Goal: Information Seeking & Learning: Find specific page/section

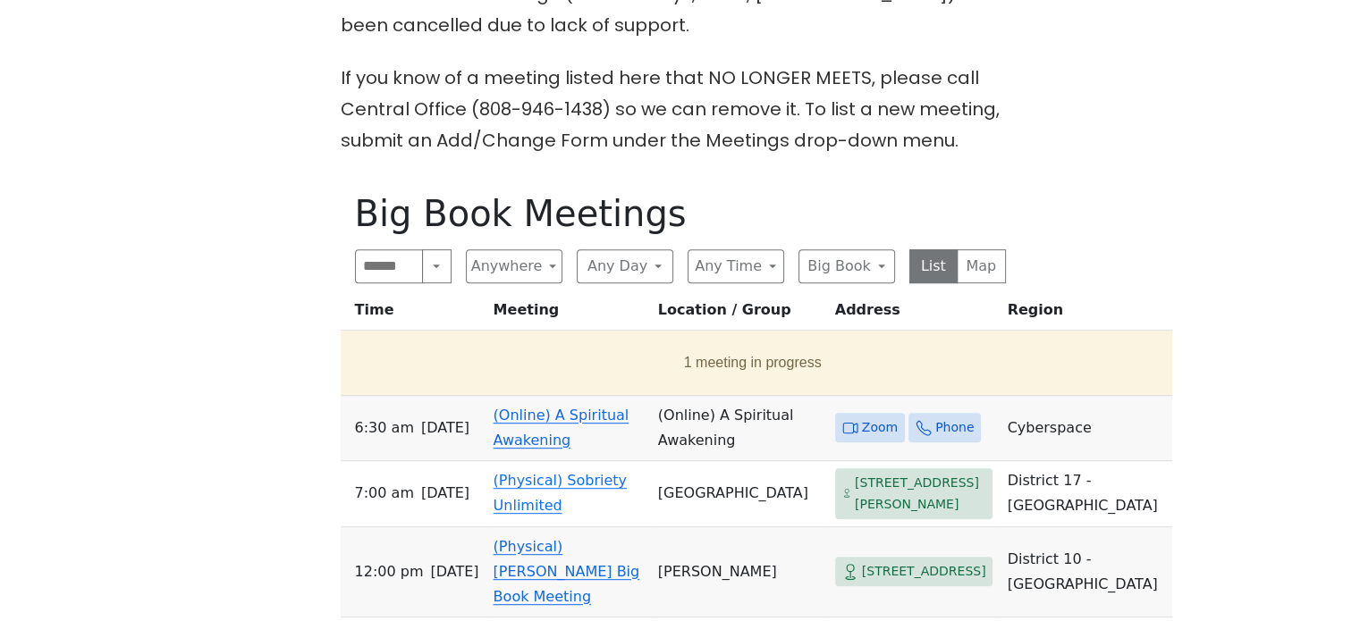
scroll to position [805, 0]
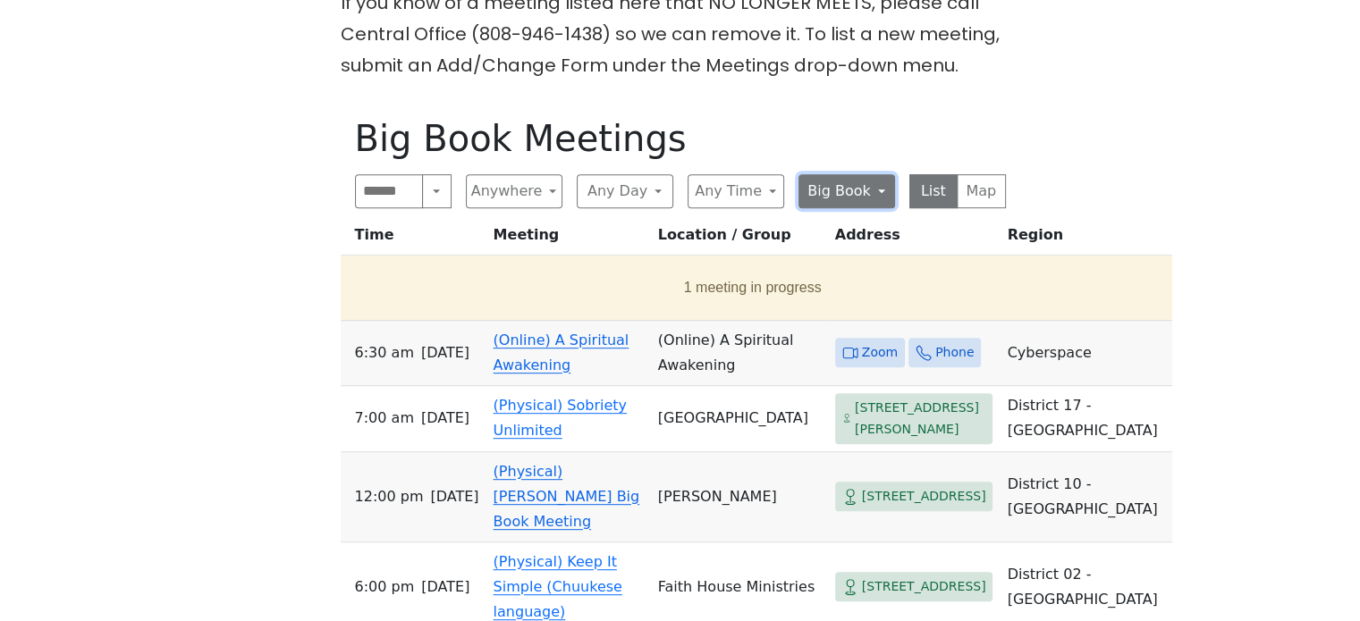
click at [875, 174] on button "Big Book" at bounding box center [846, 191] width 97 height 34
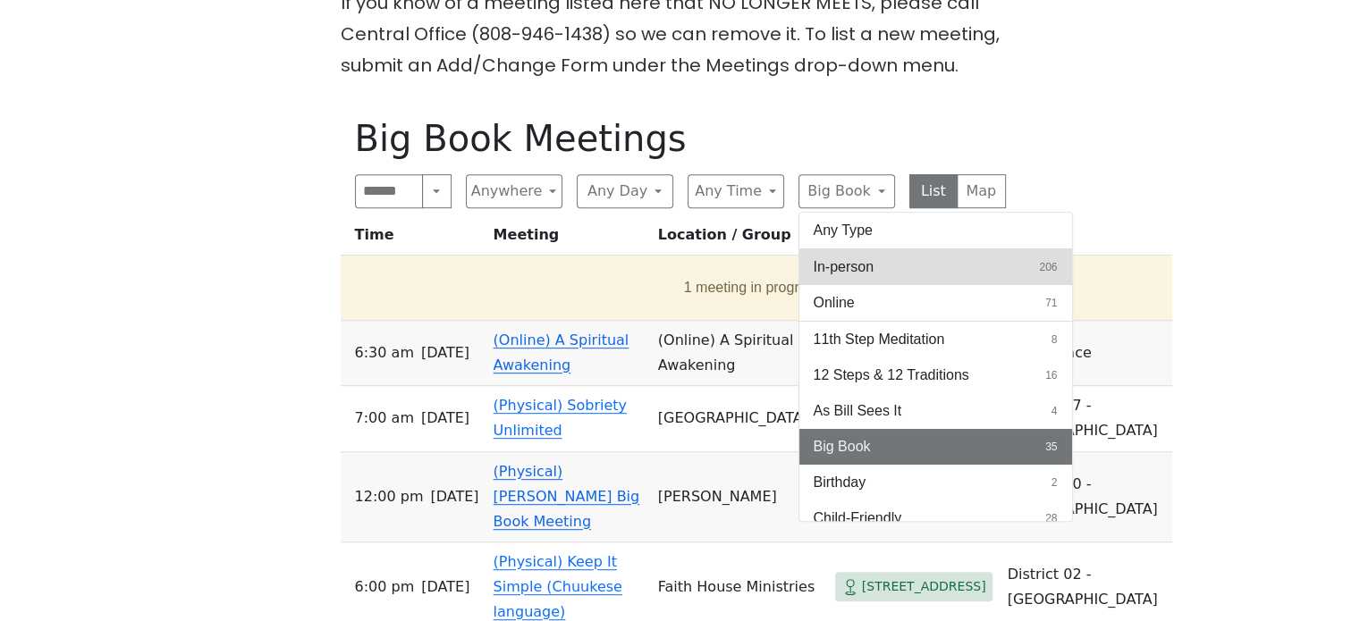
click at [881, 249] on button "In-person 206" at bounding box center [935, 267] width 273 height 36
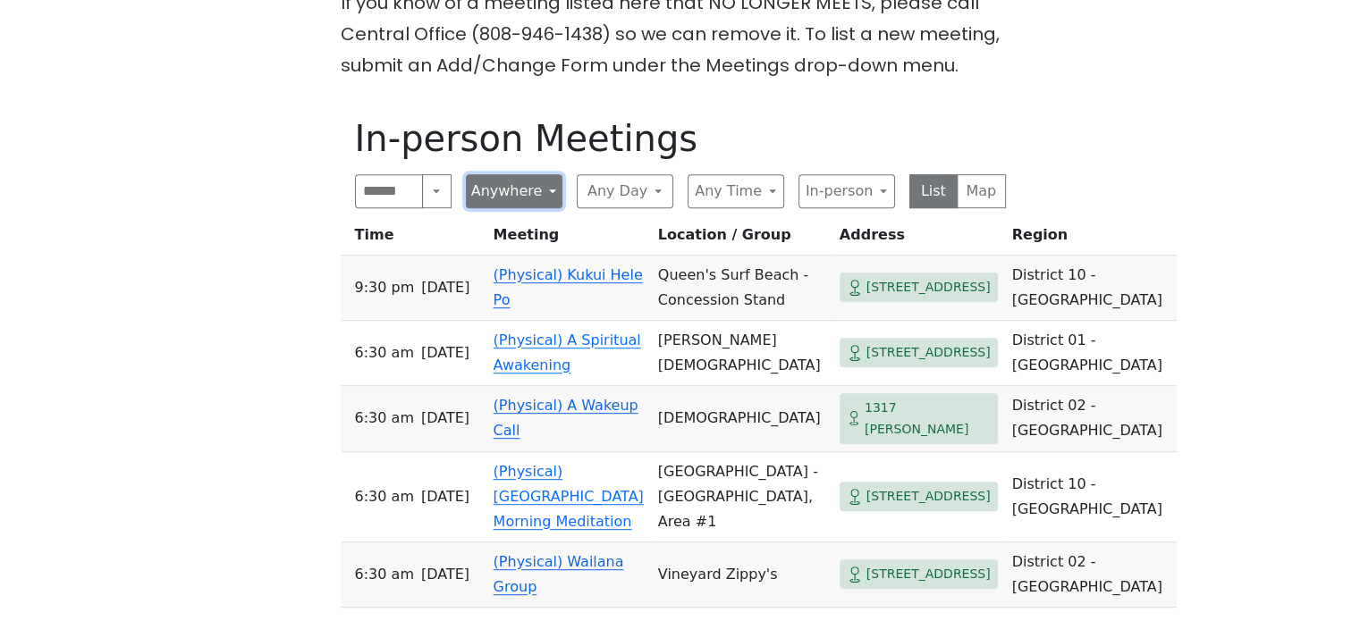
click at [502, 174] on button "Anywhere" at bounding box center [514, 191] width 97 height 34
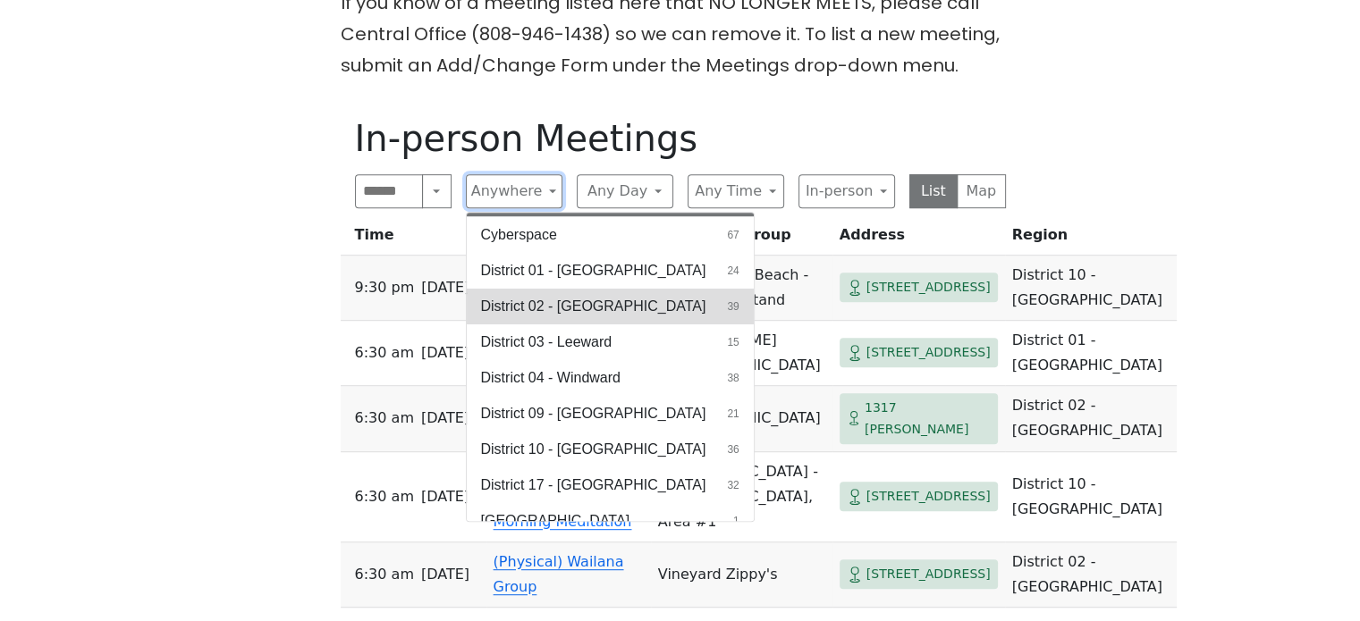
scroll to position [48, 0]
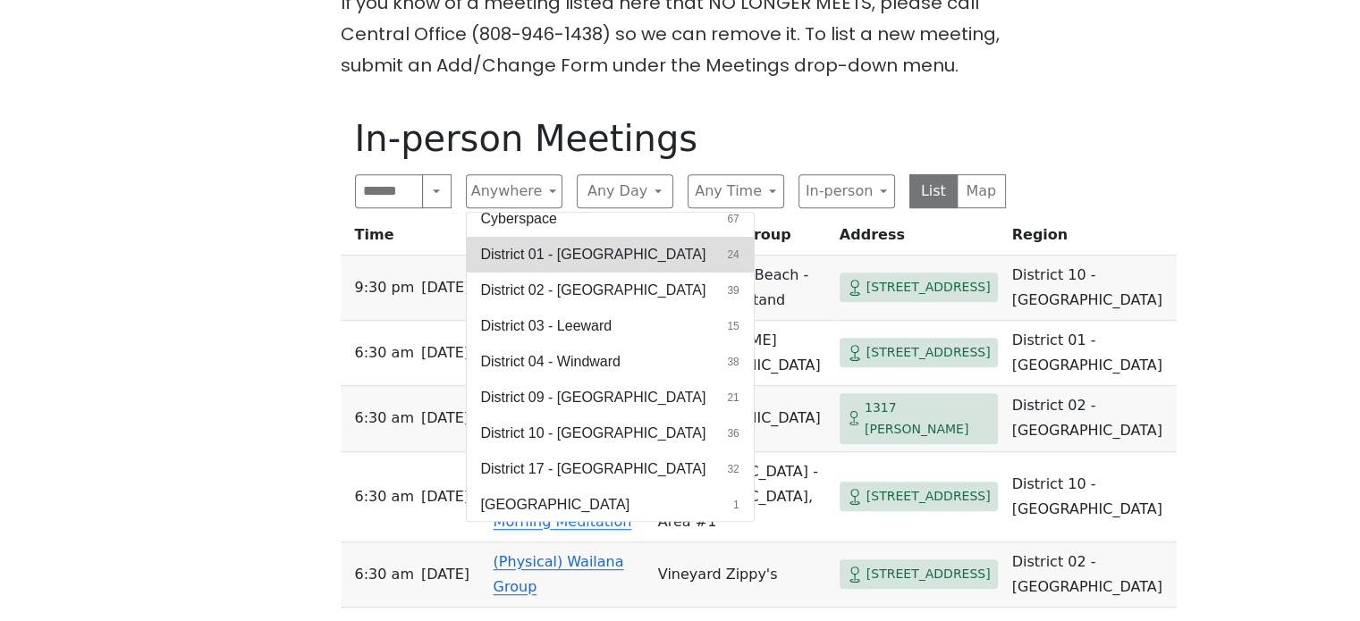
click at [560, 244] on span "District 01 - [GEOGRAPHIC_DATA]" at bounding box center [593, 254] width 225 height 21
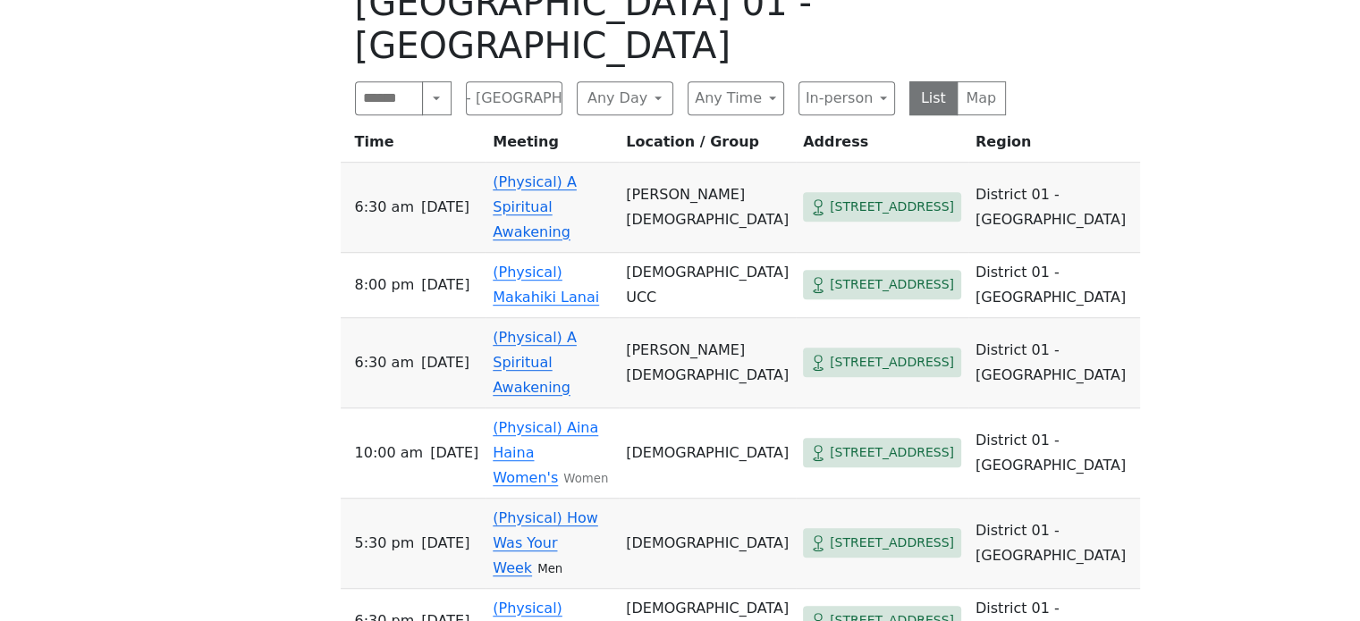
scroll to position [1073, 0]
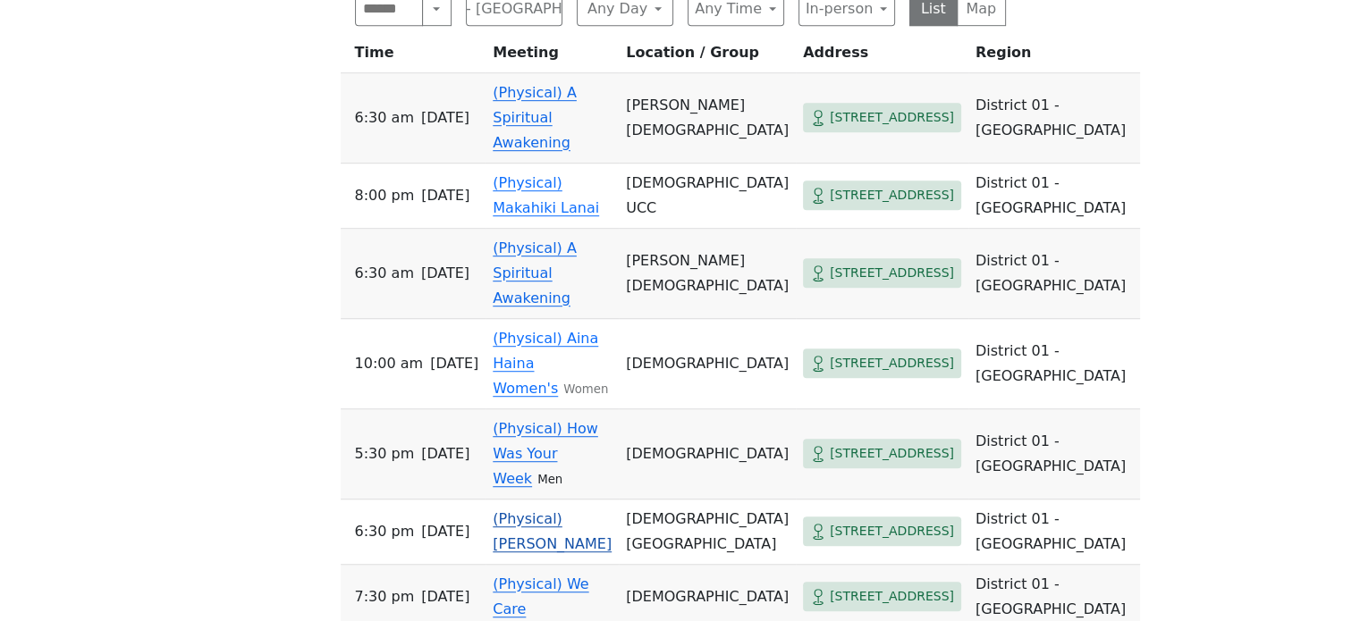
click at [577, 511] on link "(Physical) [PERSON_NAME]" at bounding box center [552, 532] width 119 height 42
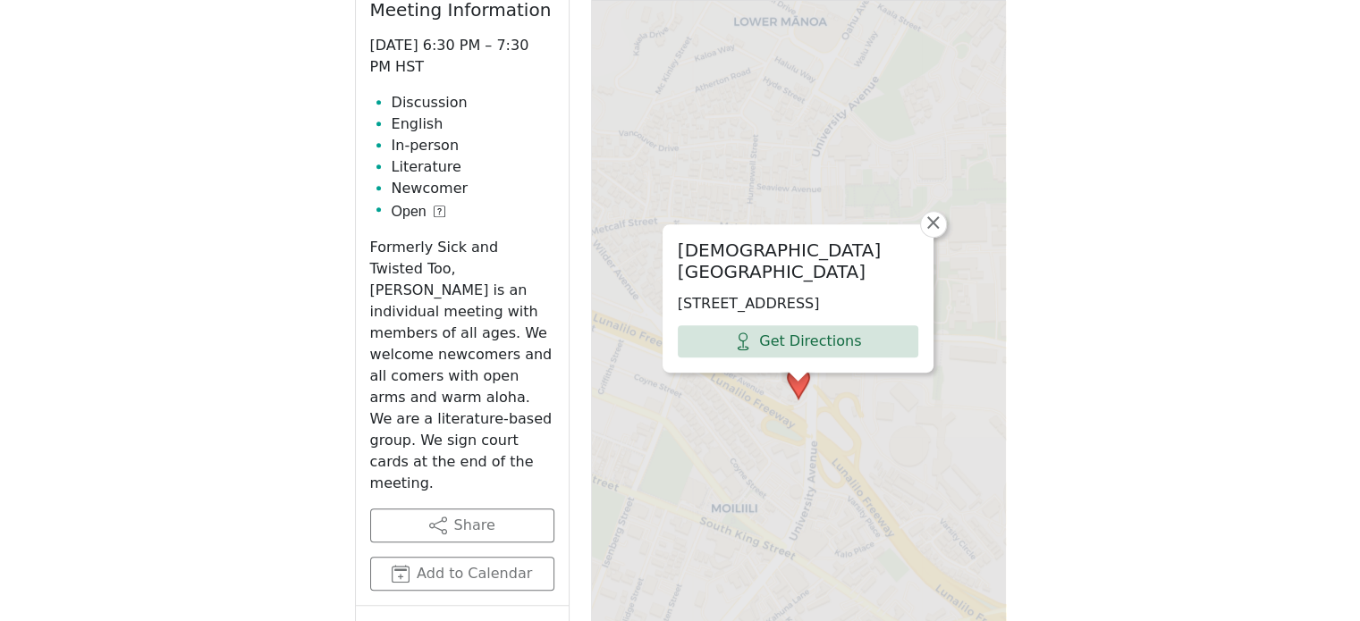
scroll to position [876, 0]
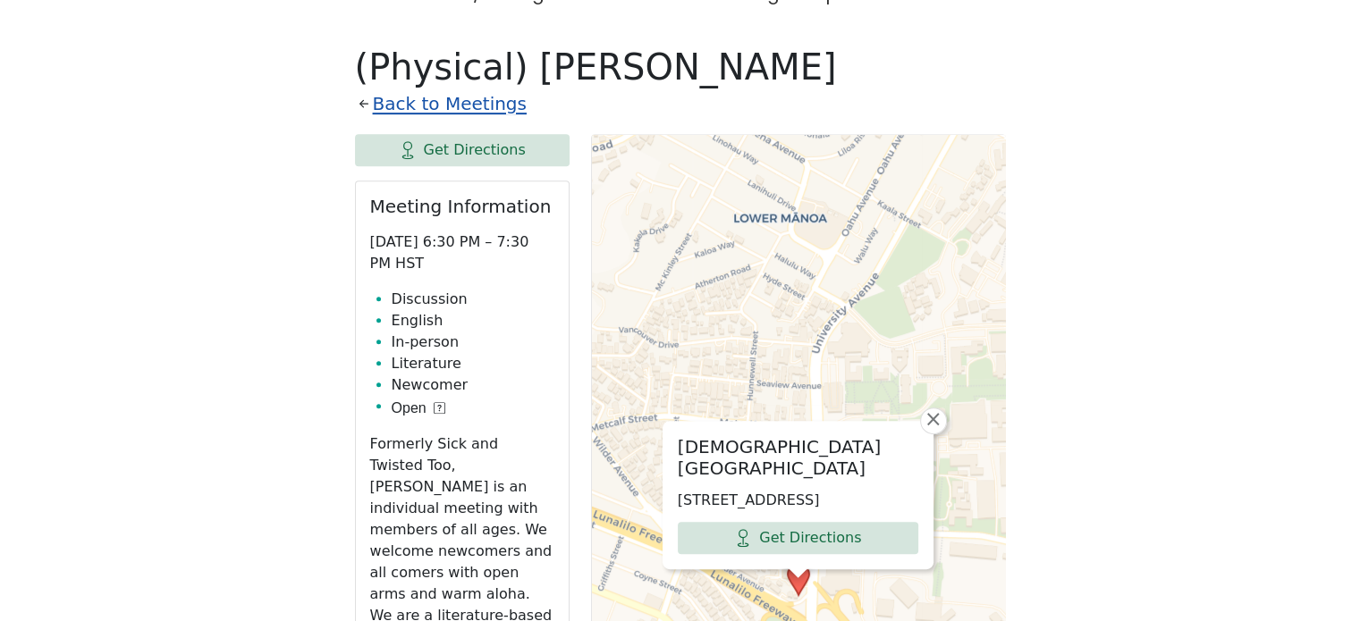
click at [390, 89] on link "Back to Meetings" at bounding box center [450, 104] width 154 height 31
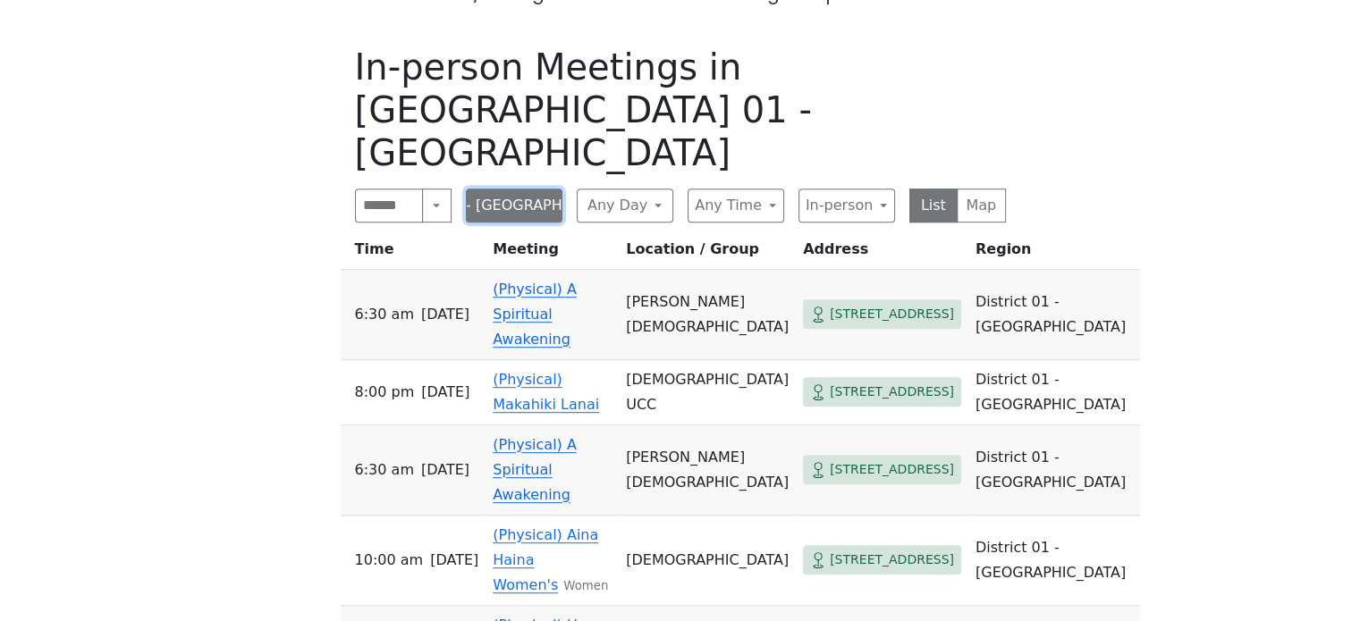
click at [517, 189] on button "District 01 - [GEOGRAPHIC_DATA]" at bounding box center [514, 206] width 97 height 34
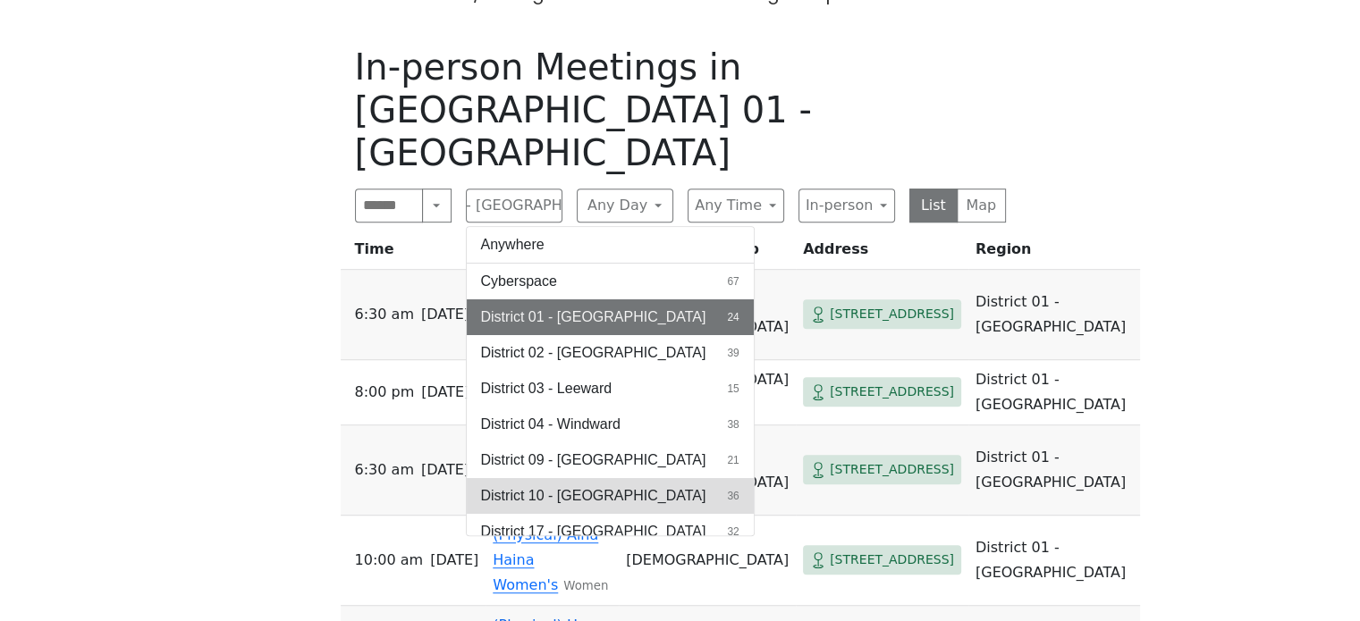
click at [583, 485] on span "District 10 - [GEOGRAPHIC_DATA]" at bounding box center [593, 495] width 225 height 21
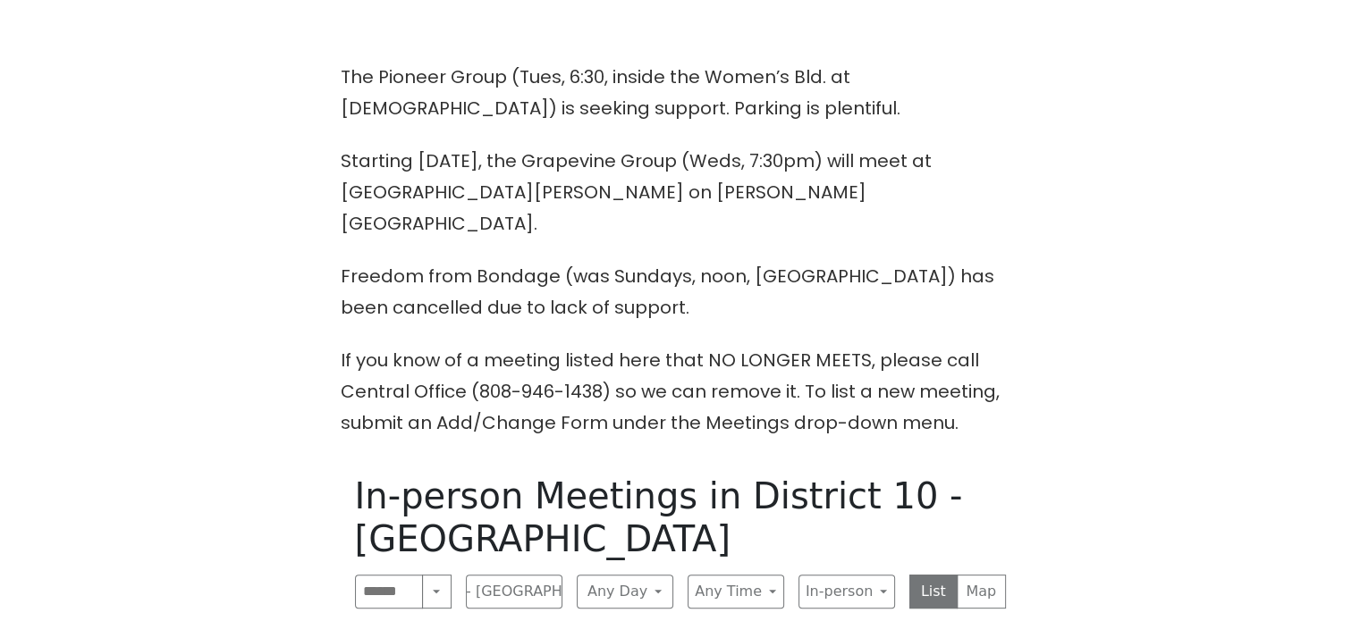
scroll to position [715, 0]
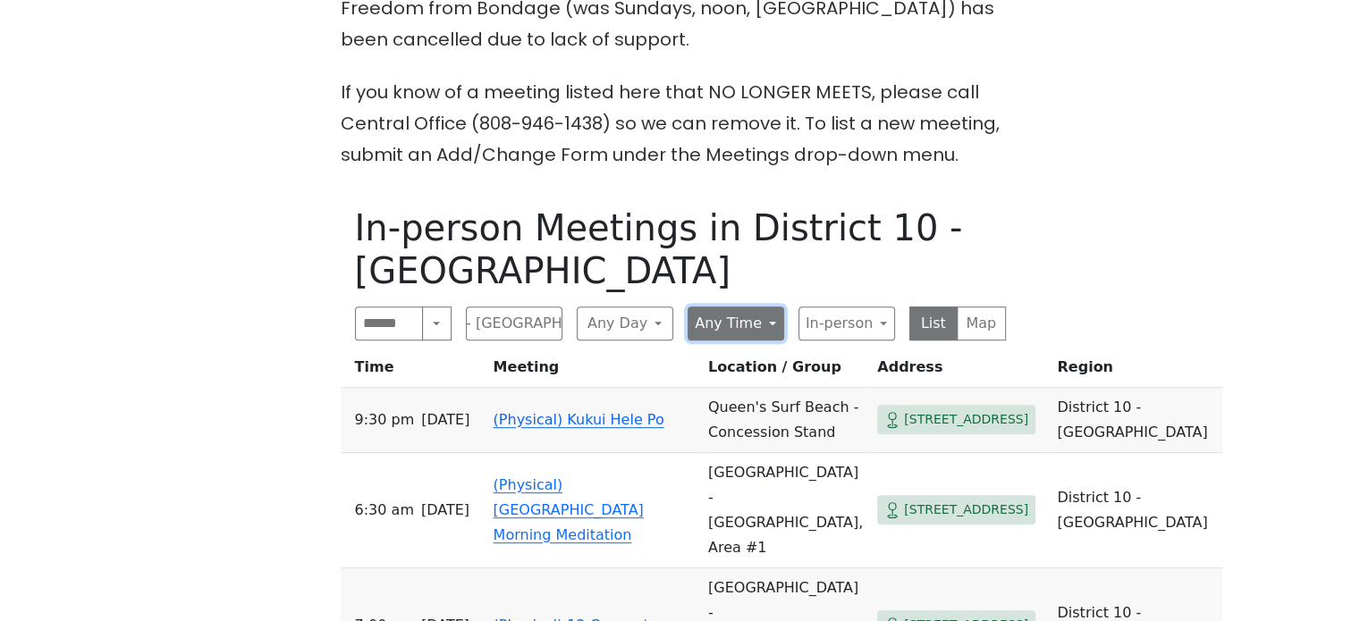
click at [738, 307] on button "Any Time" at bounding box center [736, 324] width 97 height 34
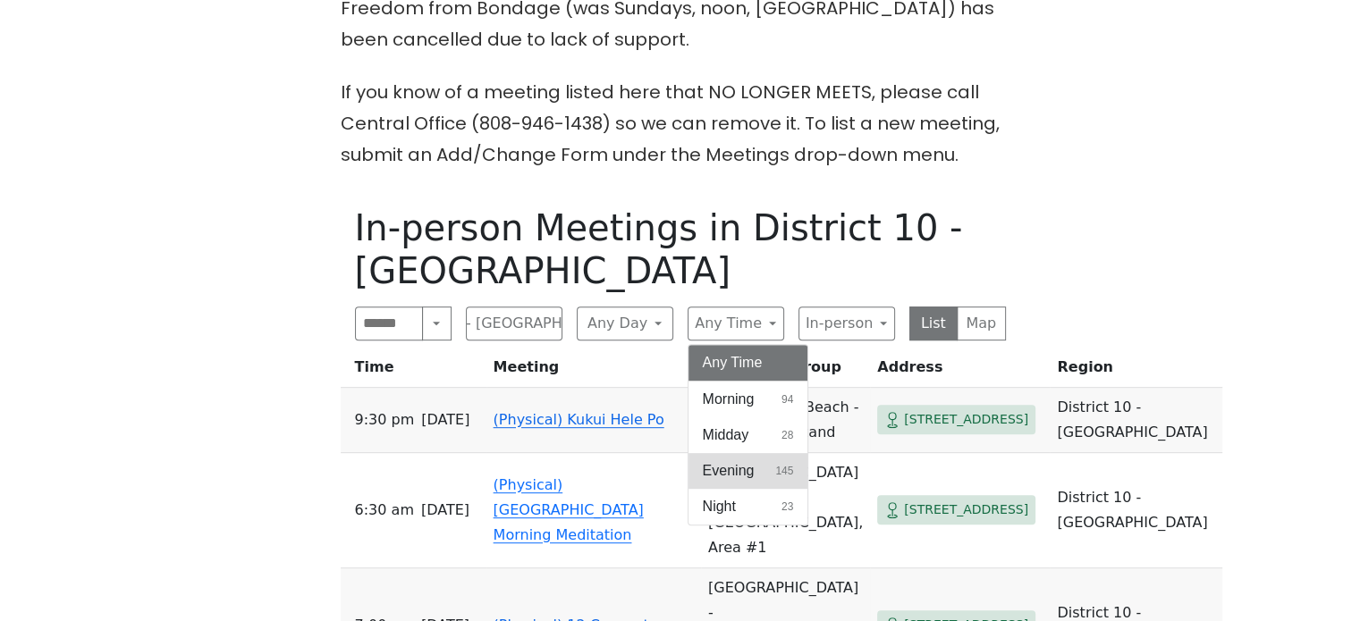
click at [730, 460] on span "Evening" at bounding box center [729, 470] width 52 height 21
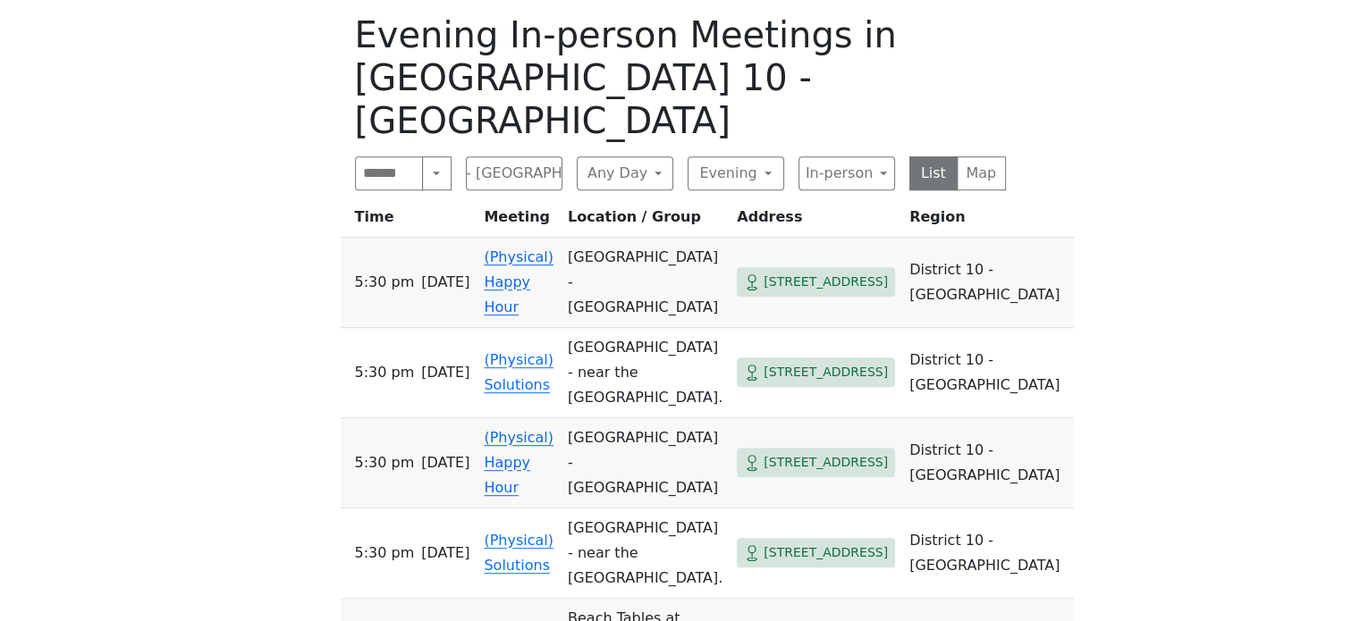
scroll to position [894, 0]
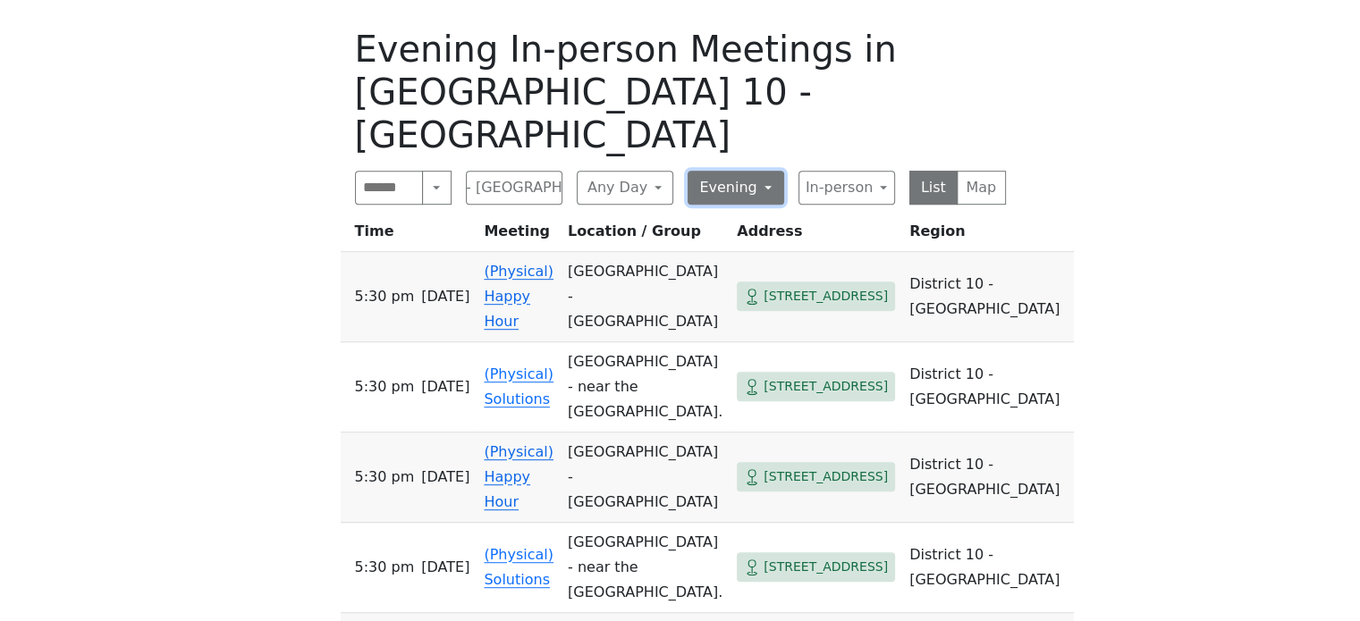
click at [765, 171] on button "Evening" at bounding box center [736, 188] width 97 height 34
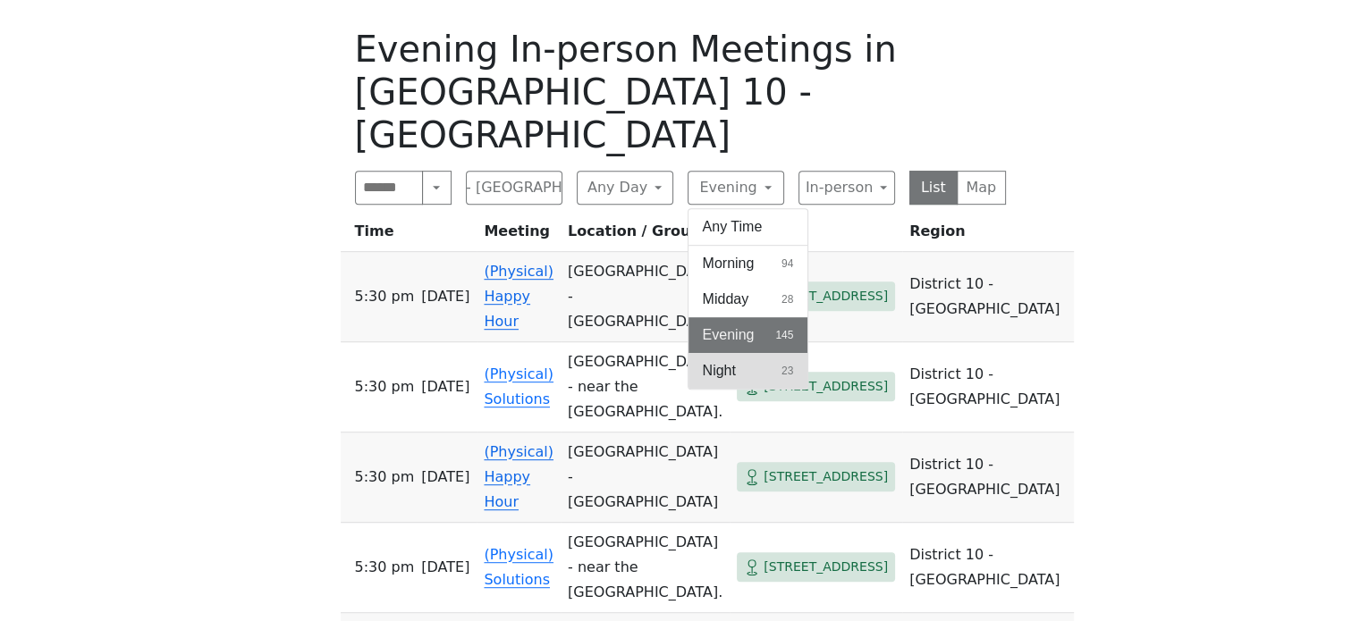
click at [739, 353] on button "Night 23" at bounding box center [748, 371] width 120 height 36
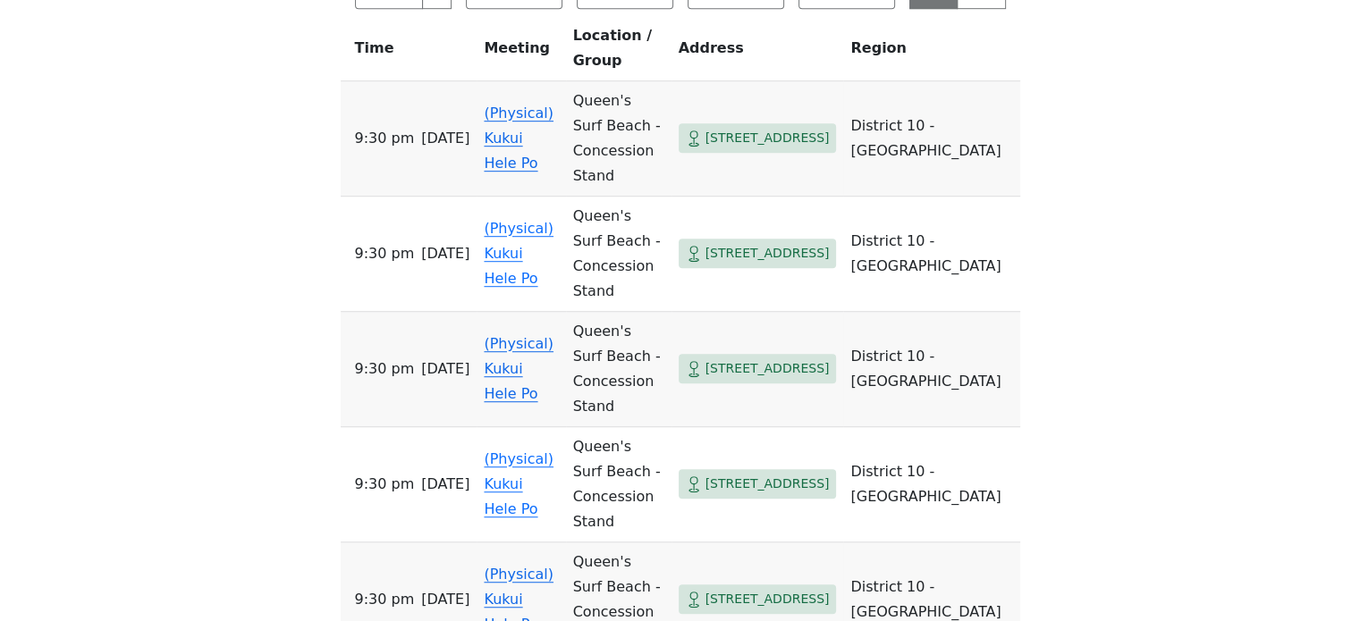
scroll to position [983, 0]
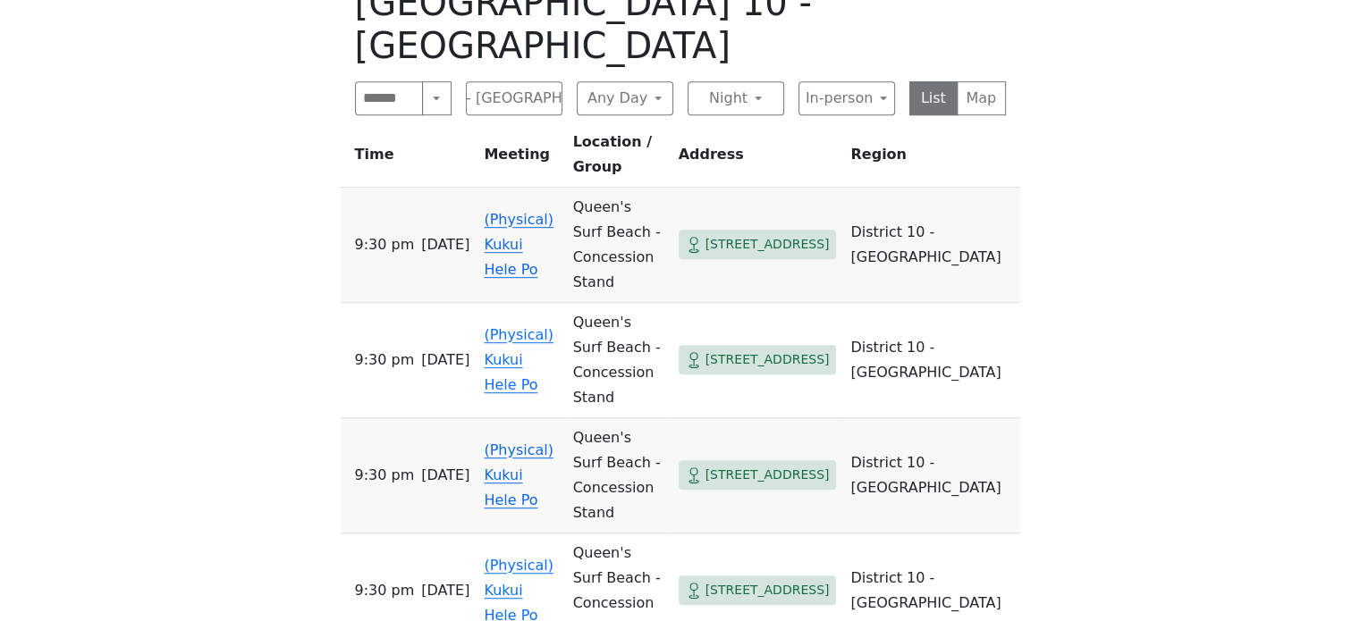
click at [553, 211] on link "(Physical) Kukui Hele Po" at bounding box center [519, 244] width 70 height 67
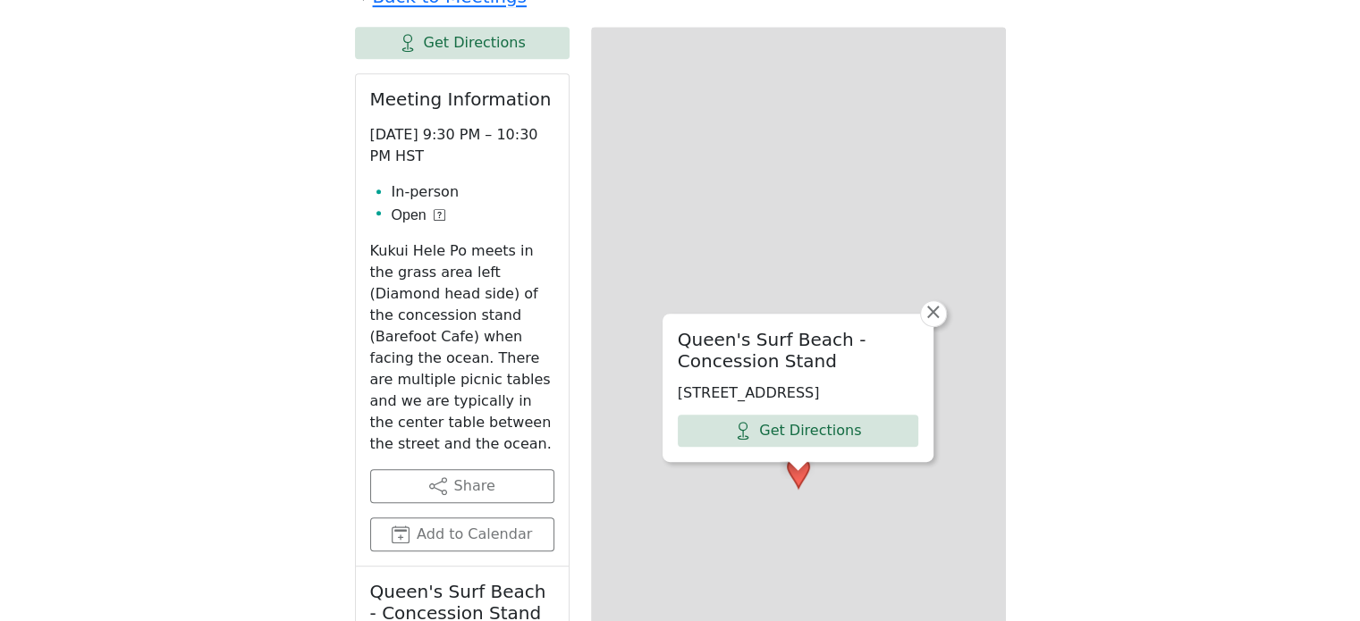
scroll to position [876, 0]
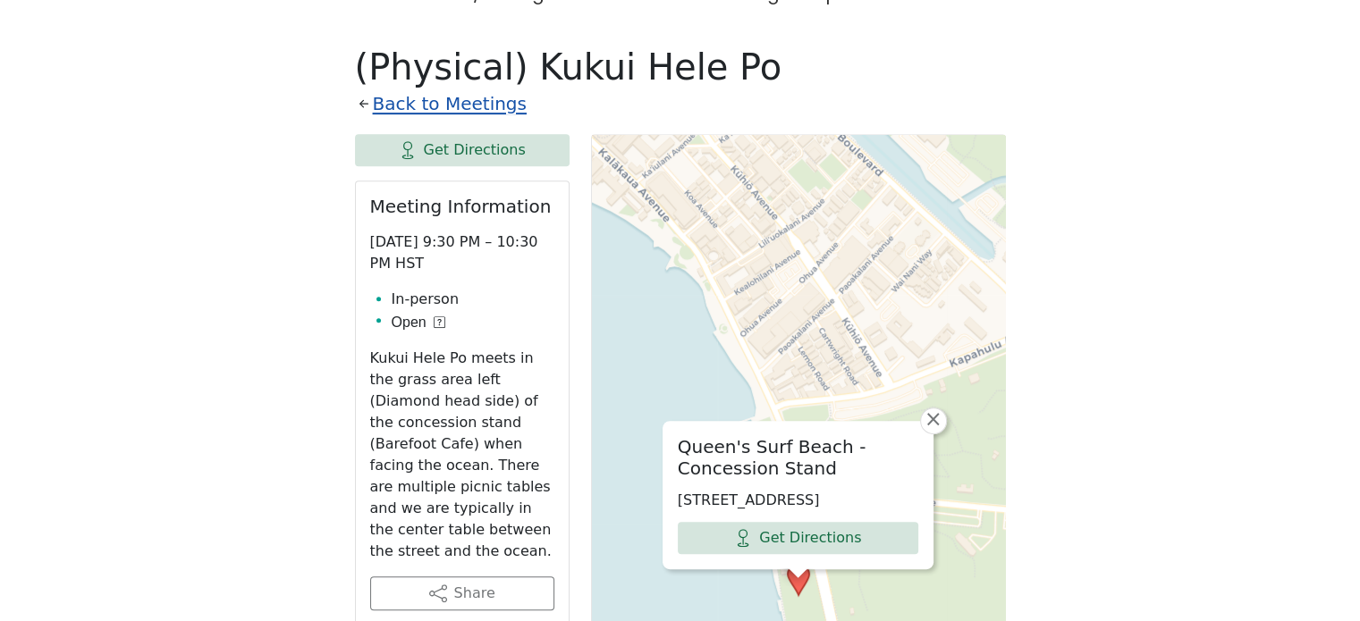
click at [418, 89] on link "Back to Meetings" at bounding box center [450, 104] width 154 height 31
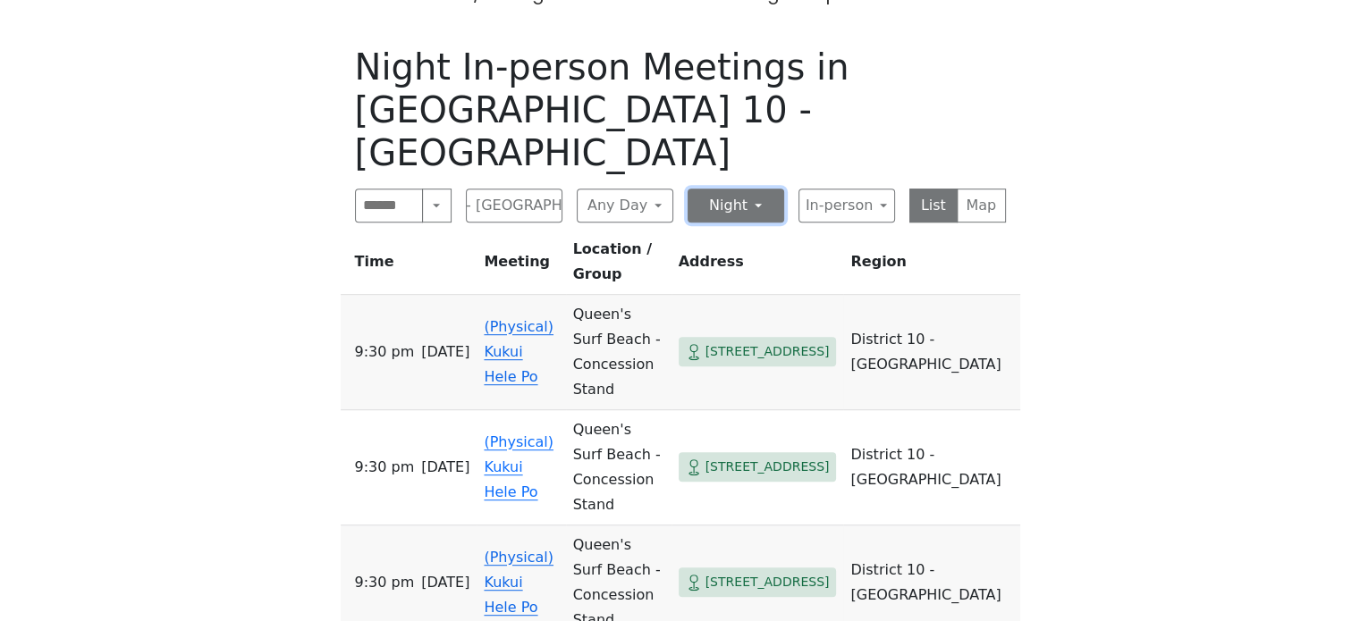
click at [756, 189] on button "Night" at bounding box center [736, 206] width 97 height 34
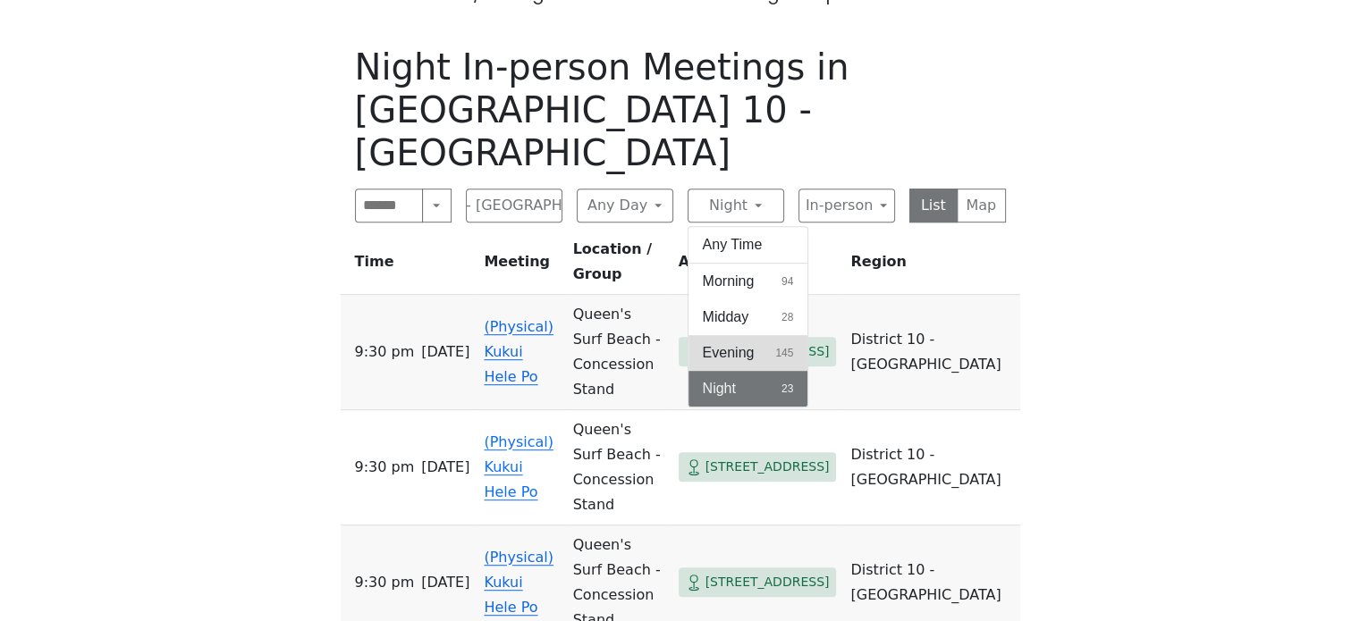
click at [738, 342] on span "Evening" at bounding box center [729, 352] width 52 height 21
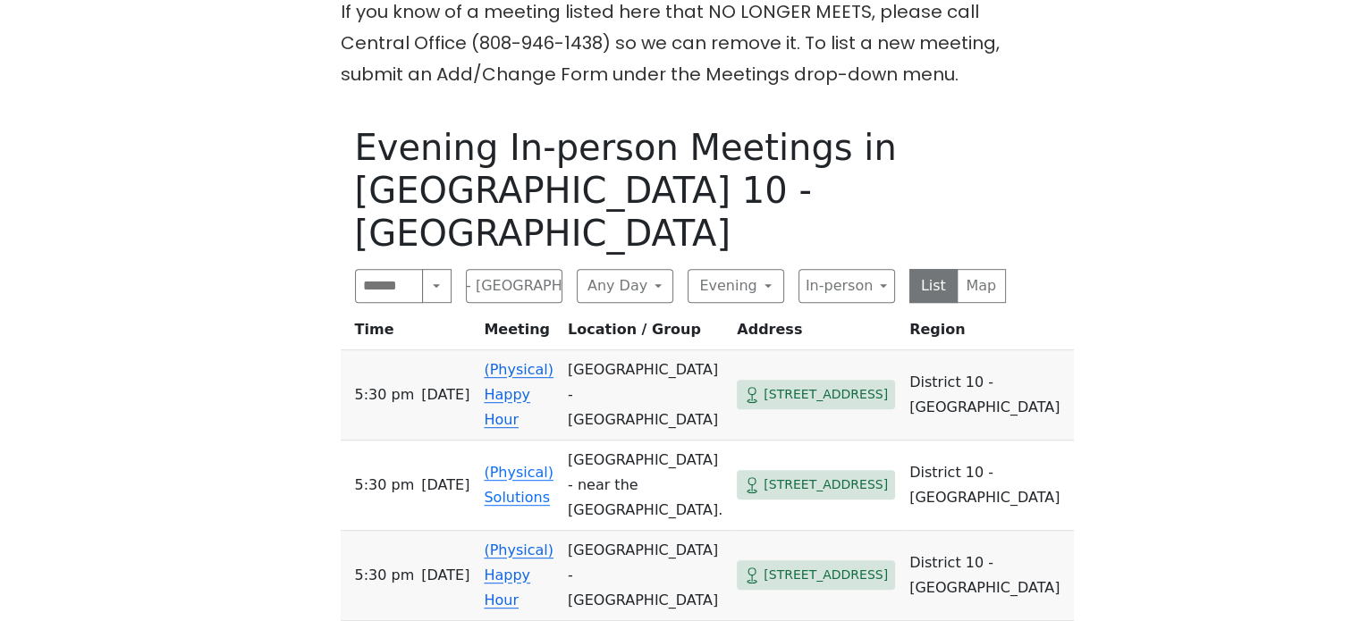
scroll to position [787, 0]
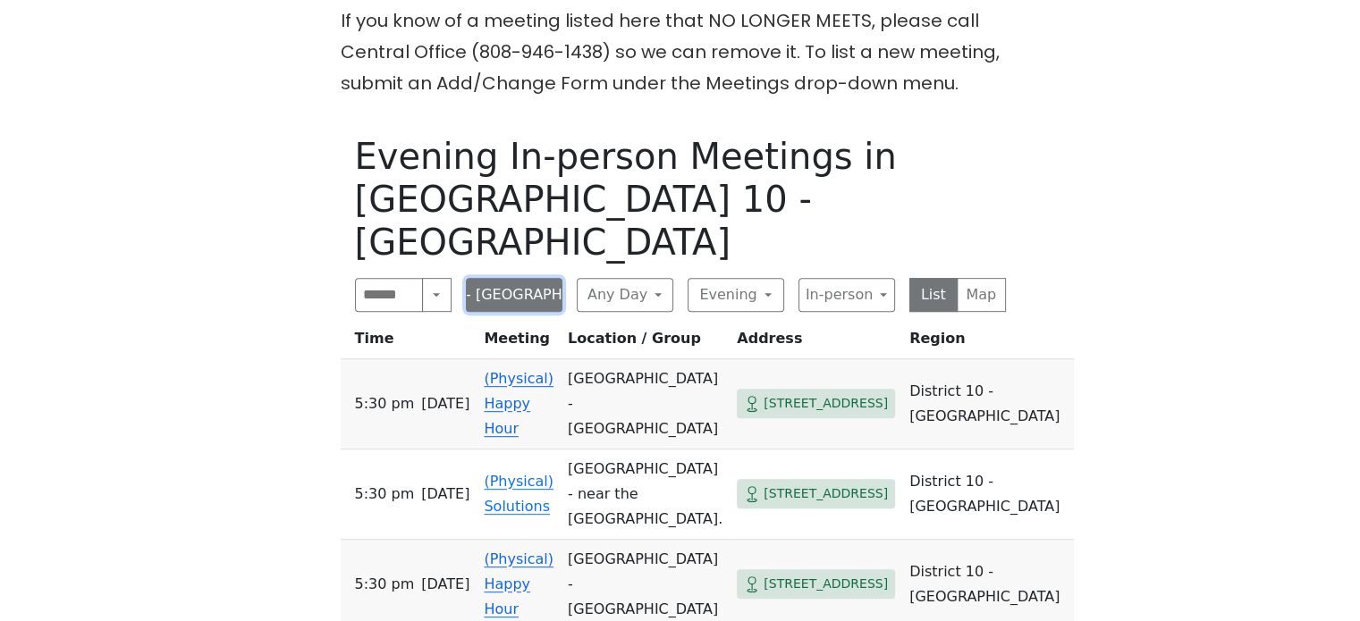
click at [494, 278] on button "District 10 - [GEOGRAPHIC_DATA]" at bounding box center [514, 295] width 97 height 34
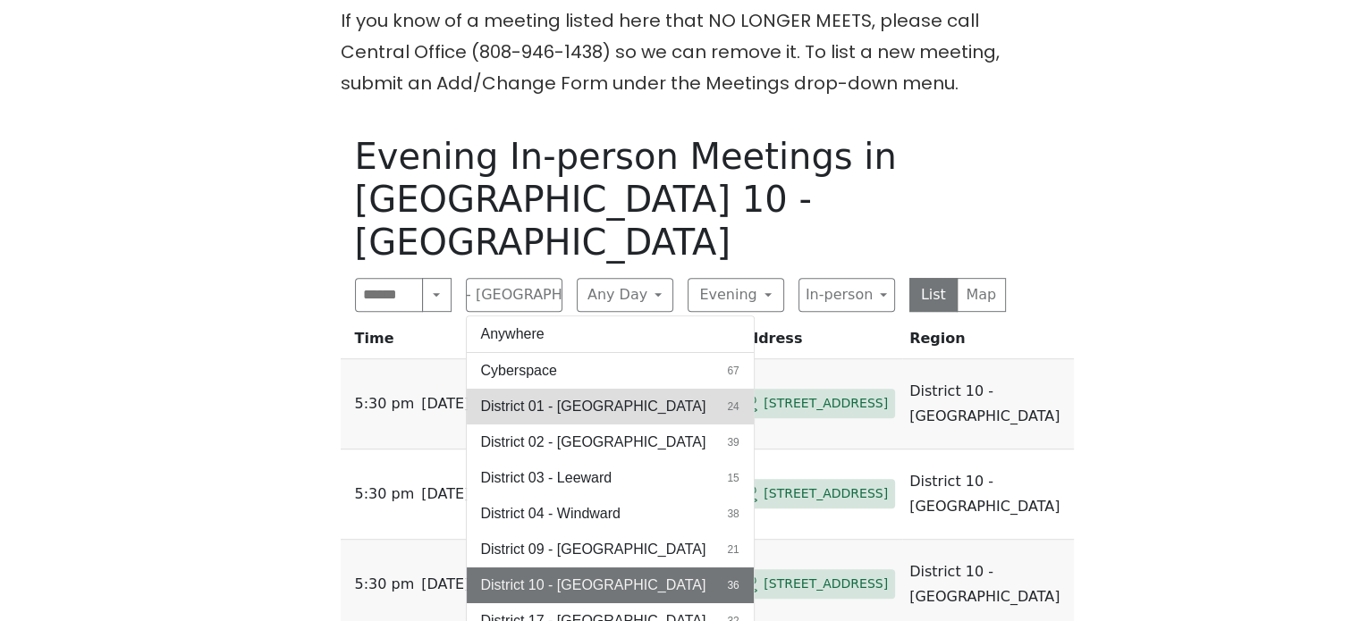
click at [531, 396] on span "District 01 - [GEOGRAPHIC_DATA]" at bounding box center [593, 406] width 225 height 21
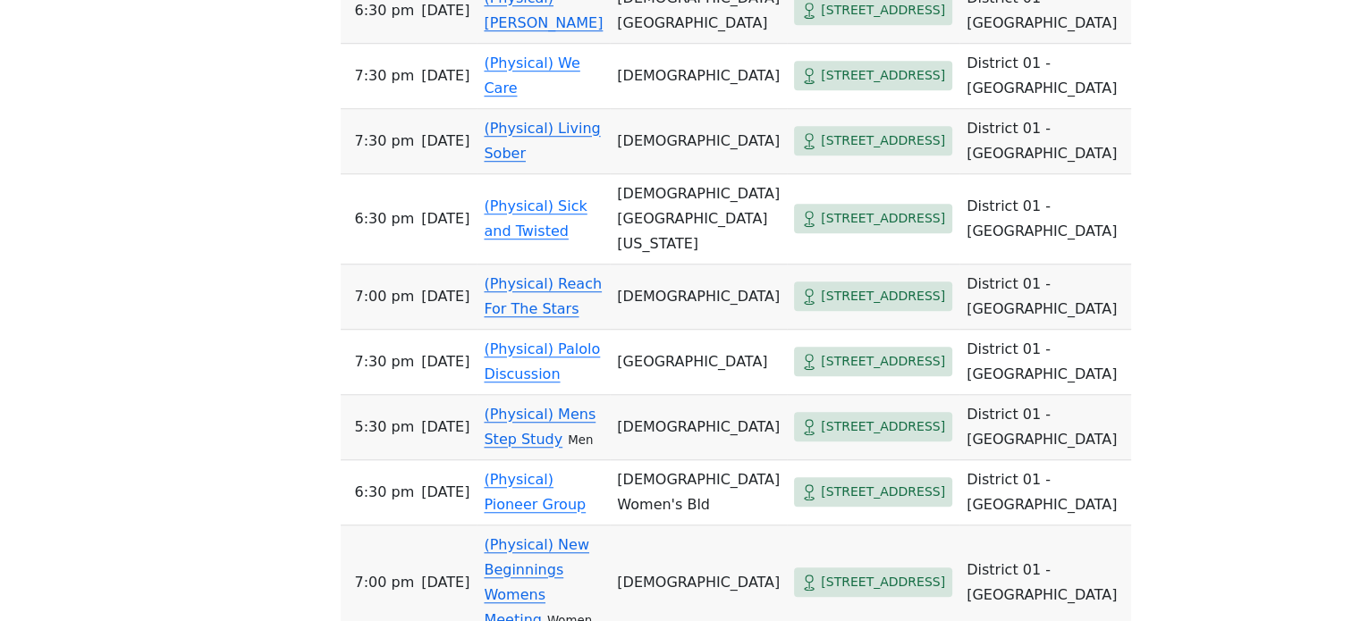
scroll to position [1413, 0]
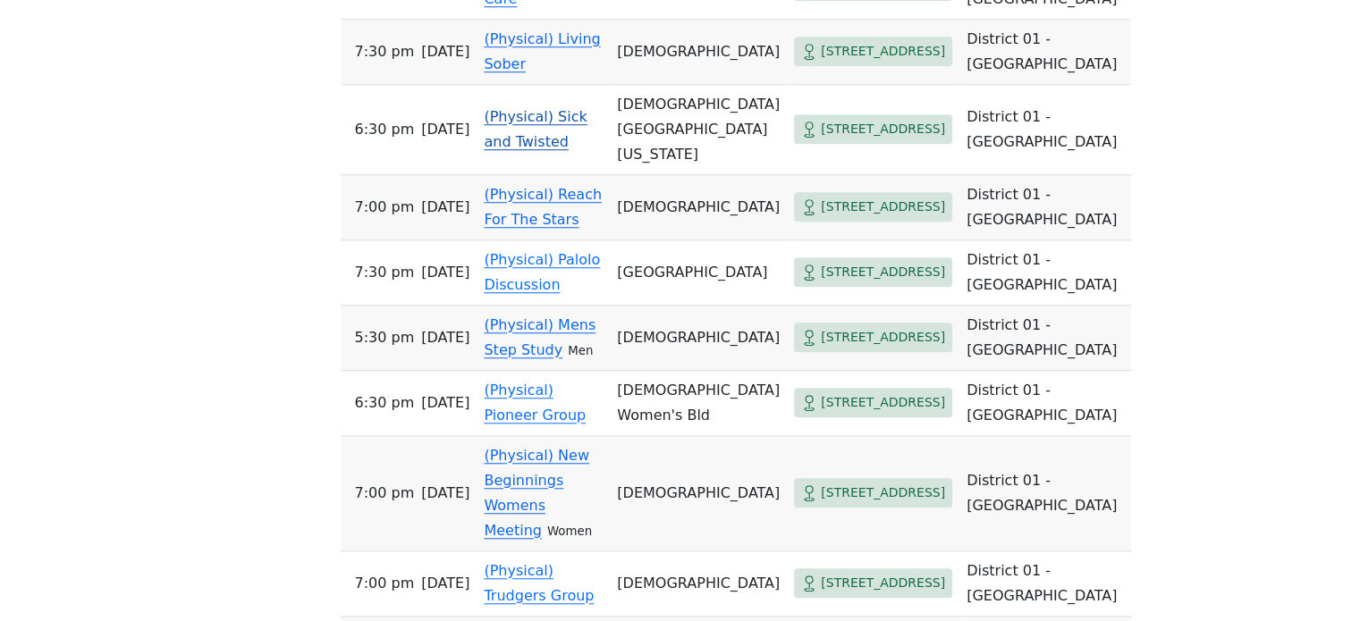
click at [516, 139] on link "(Physical) Sick and Twisted" at bounding box center [535, 129] width 103 height 42
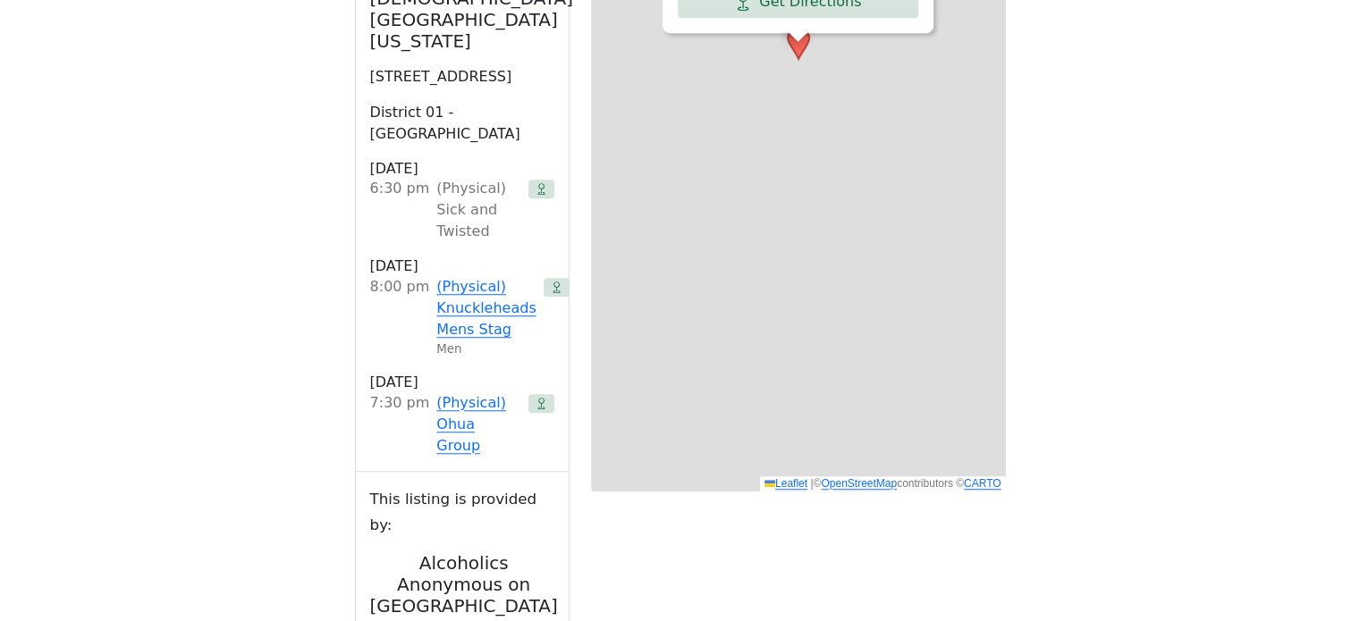
scroll to position [876, 0]
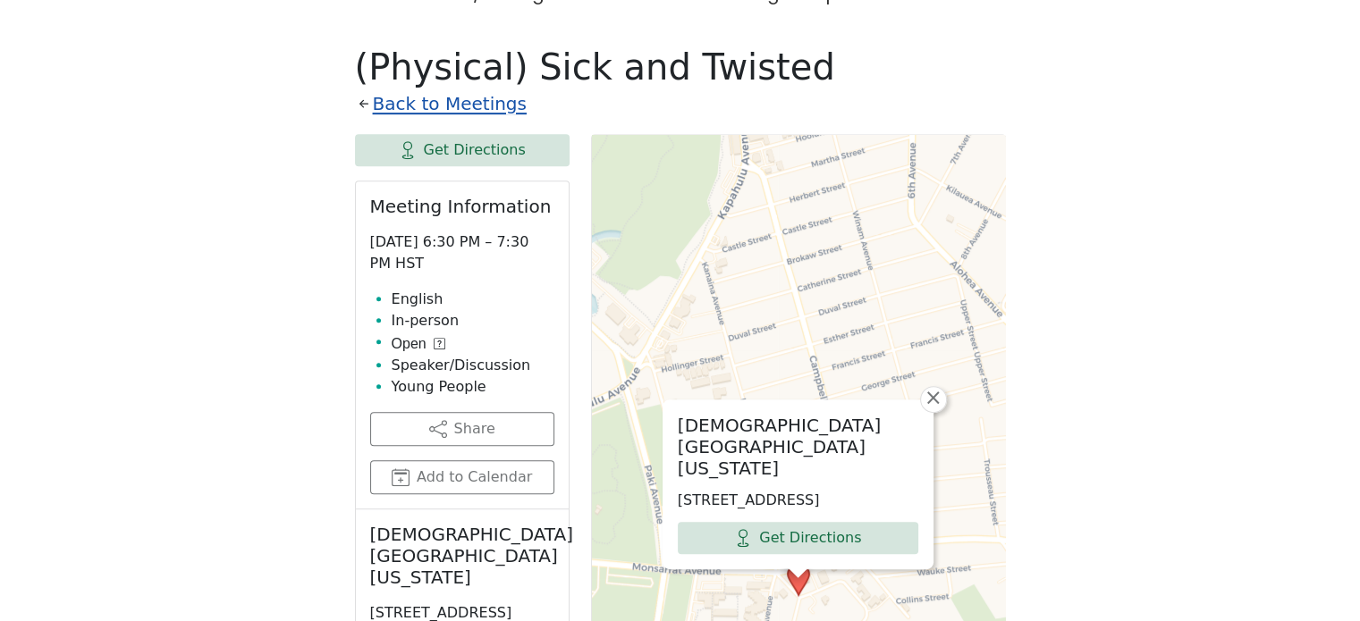
click at [487, 89] on link "Back to Meetings" at bounding box center [450, 104] width 154 height 31
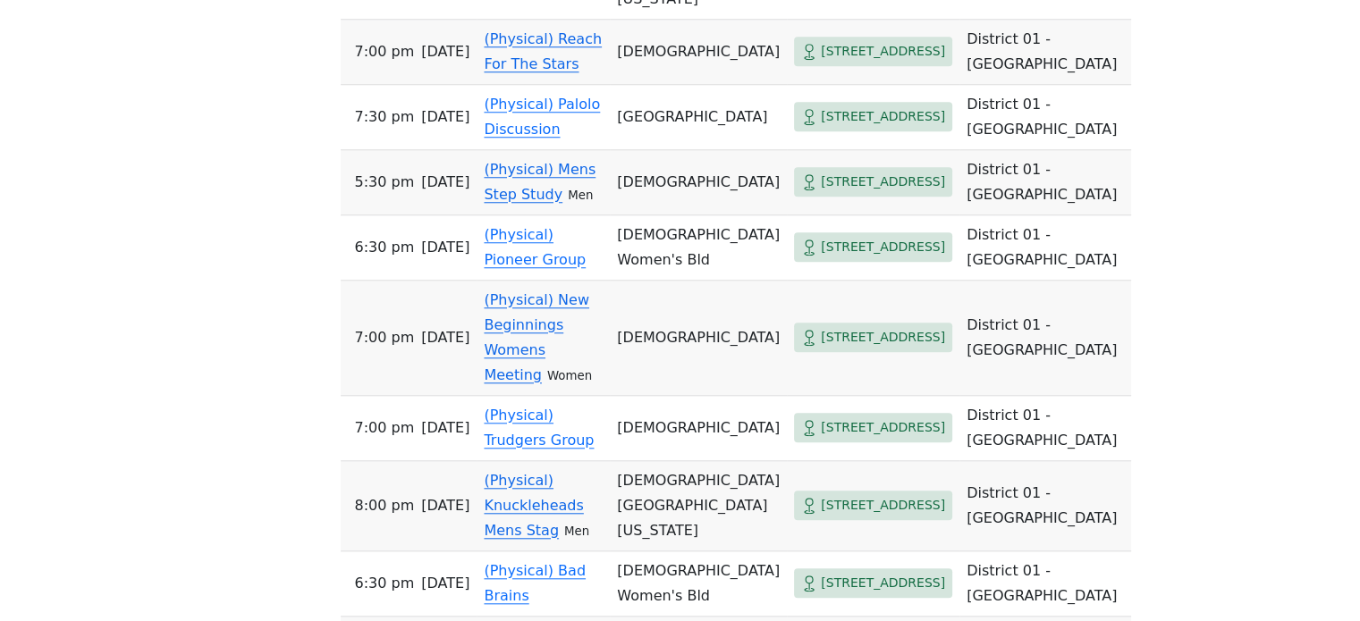
scroll to position [1591, 0]
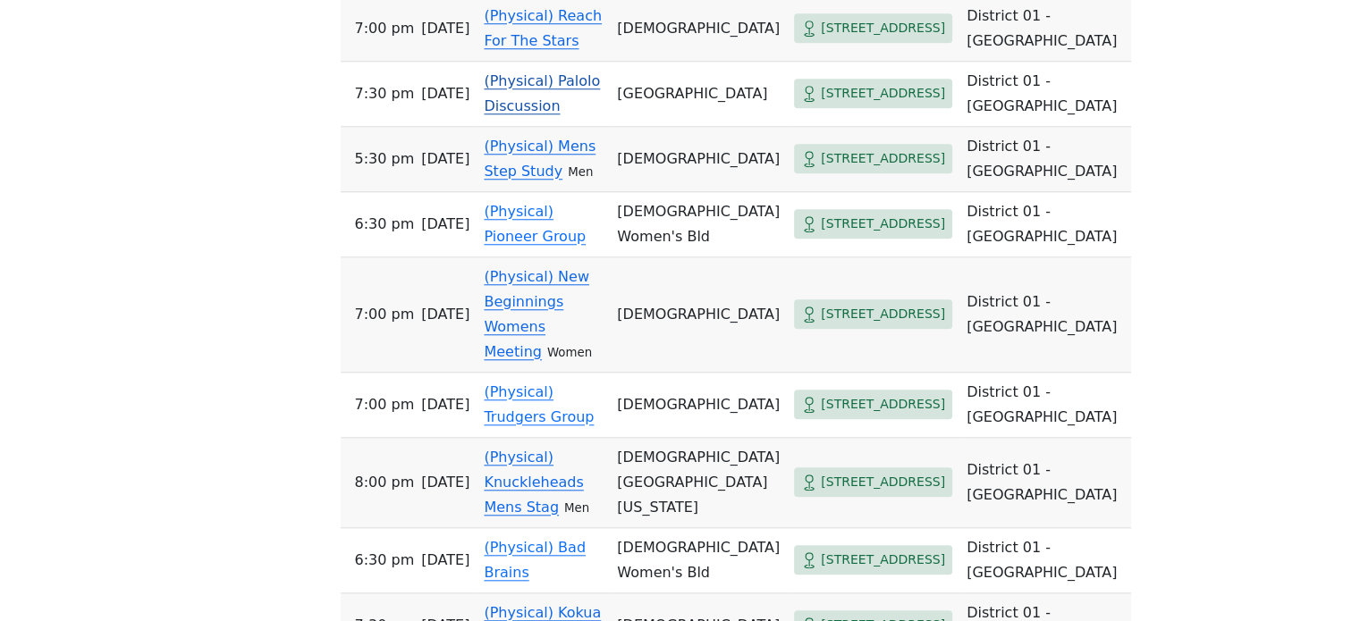
click at [565, 114] on link "(Physical) Palolo Discussion" at bounding box center [542, 93] width 116 height 42
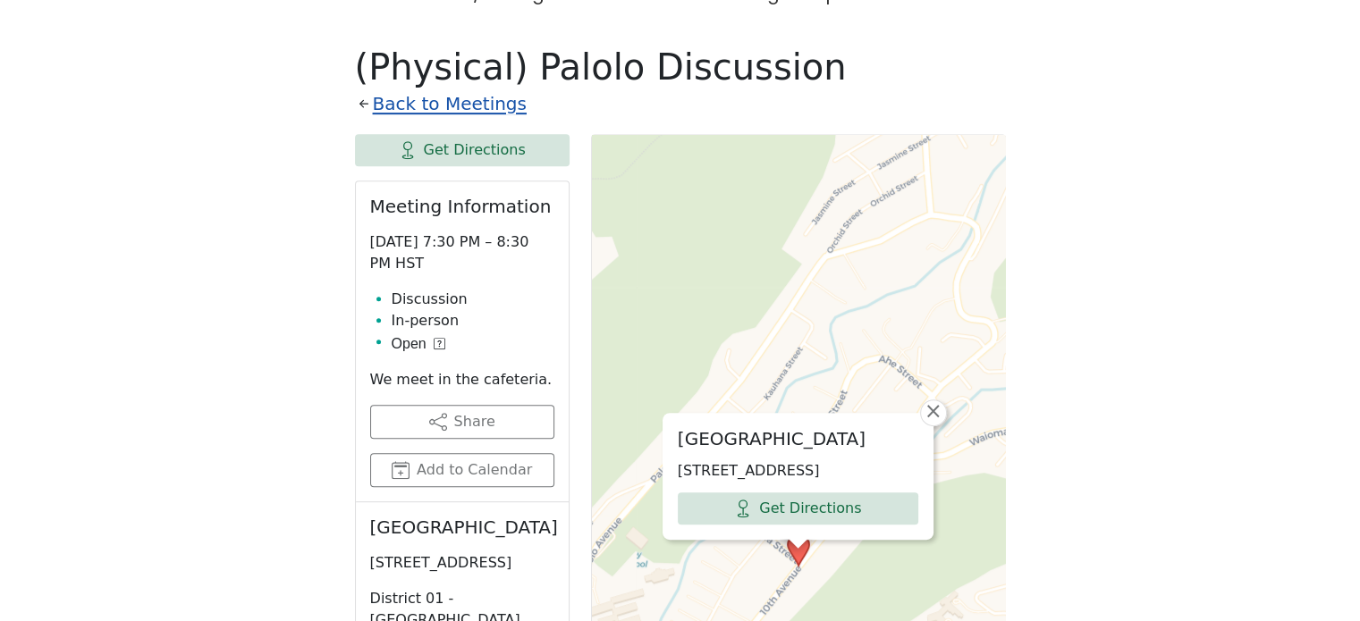
click at [484, 89] on link "Back to Meetings" at bounding box center [450, 104] width 154 height 31
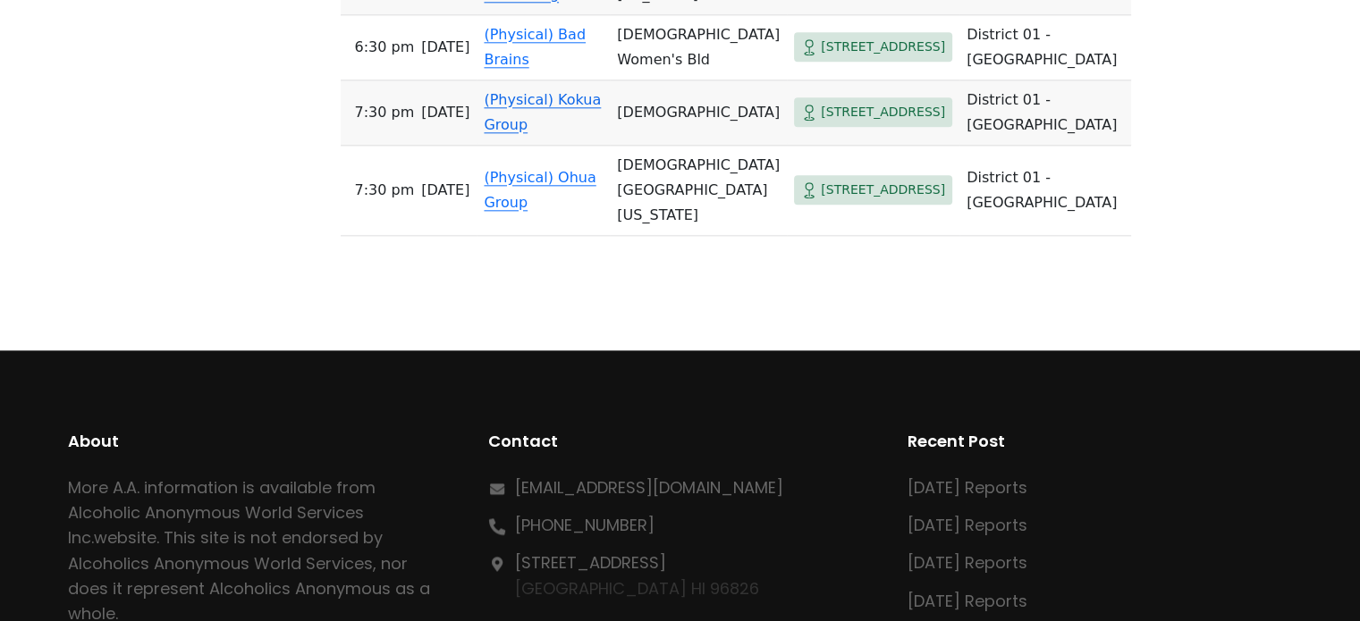
scroll to position [2128, 0]
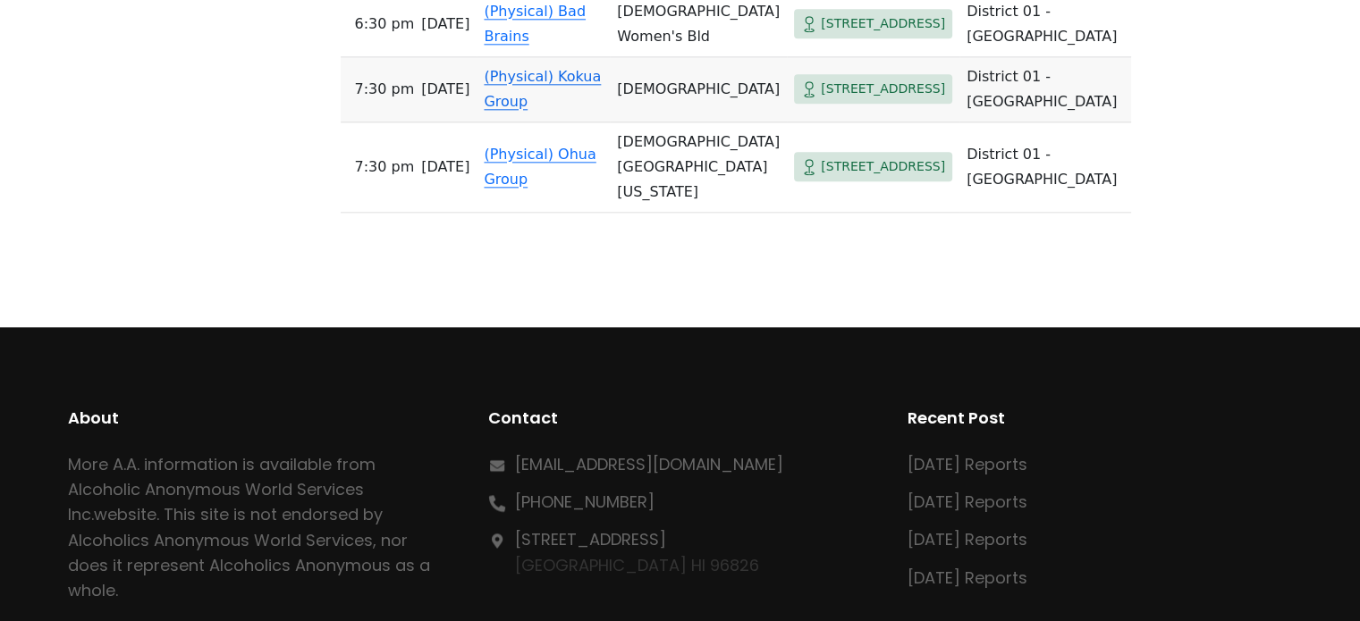
click at [573, 110] on link "(Physical) Kokua Group" at bounding box center [542, 89] width 117 height 42
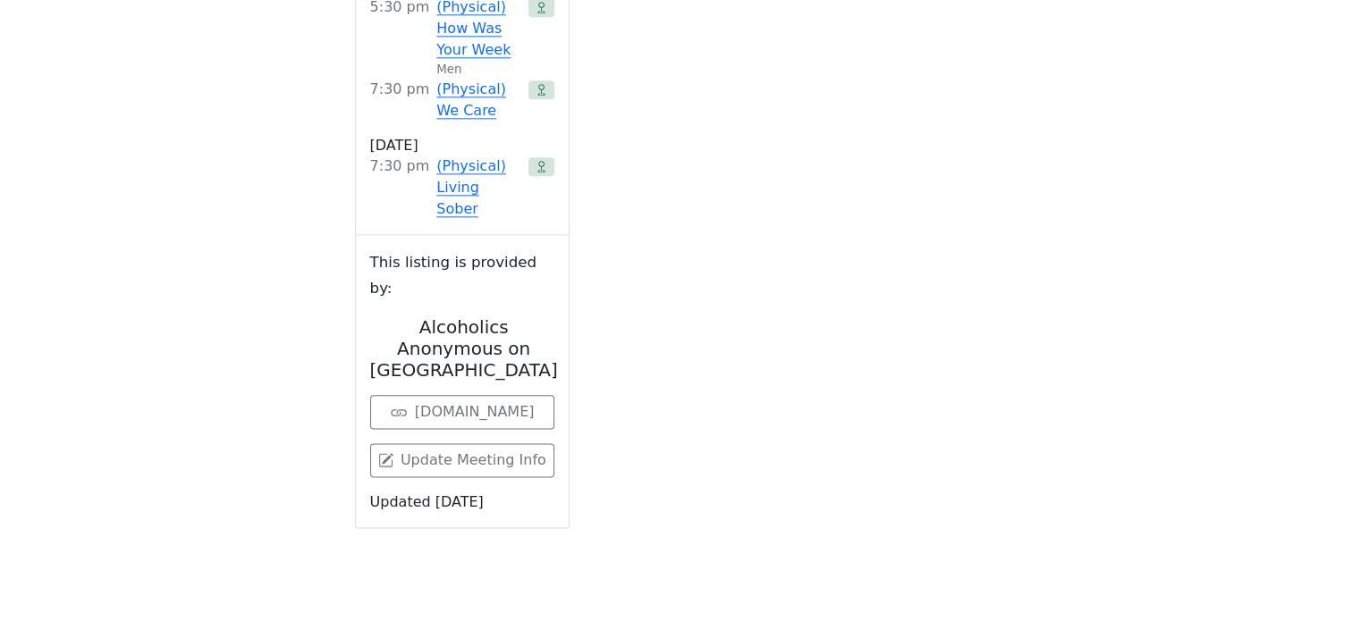
scroll to position [876, 0]
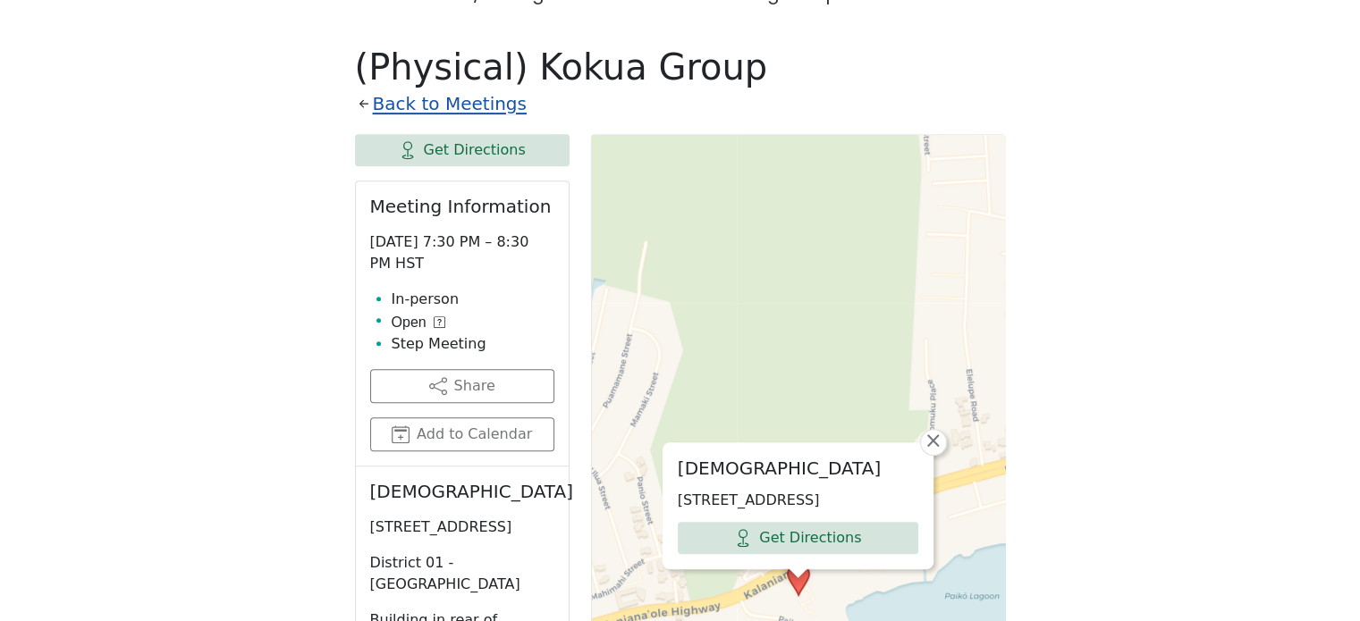
click at [472, 89] on link "Back to Meetings" at bounding box center [450, 104] width 154 height 31
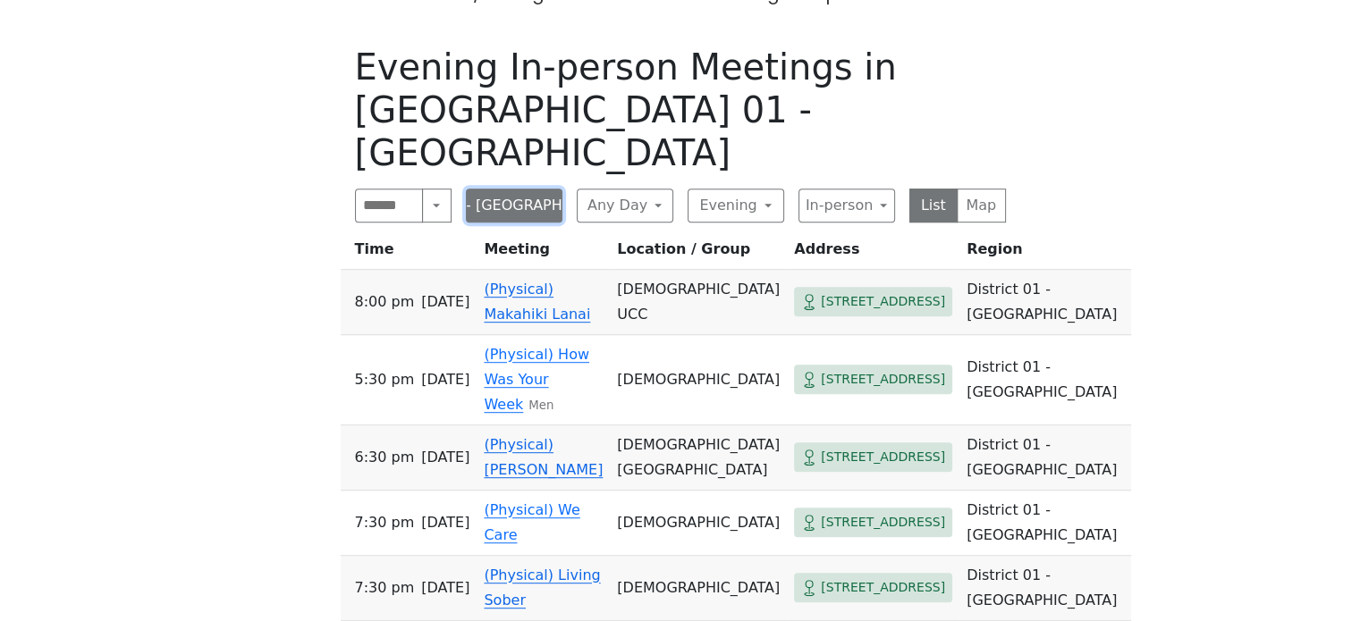
click at [538, 189] on button "District 01 - [GEOGRAPHIC_DATA]" at bounding box center [514, 206] width 97 height 34
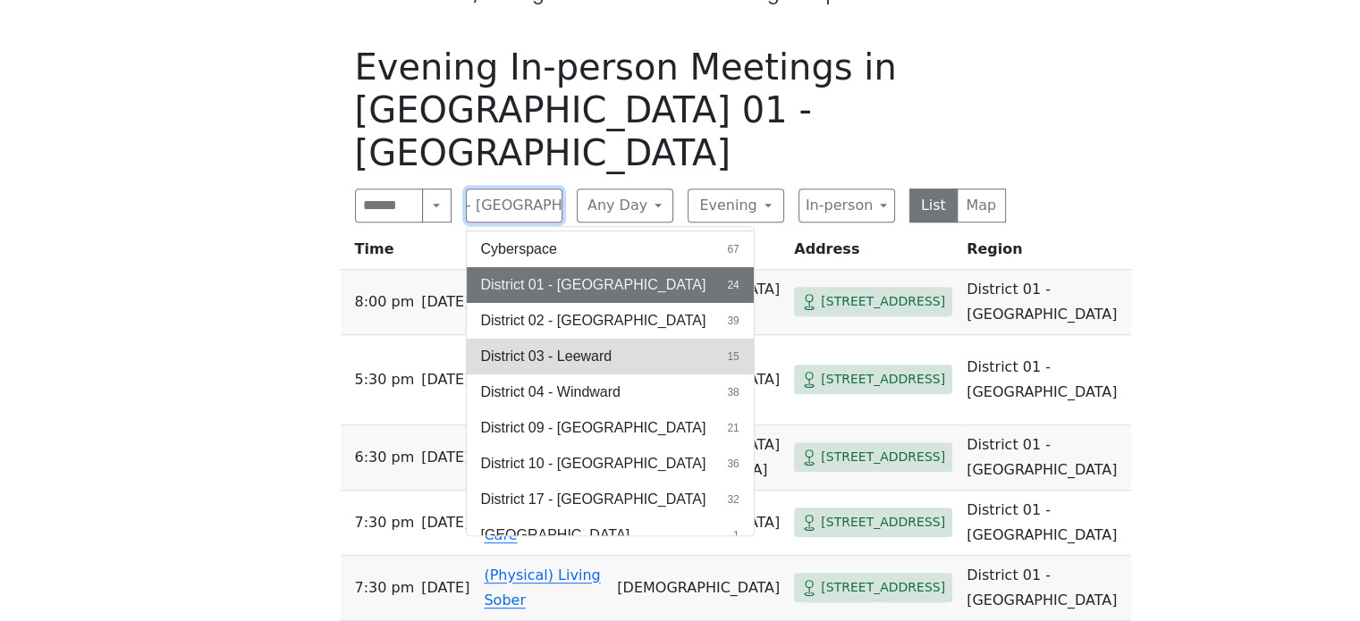
scroll to position [48, 0]
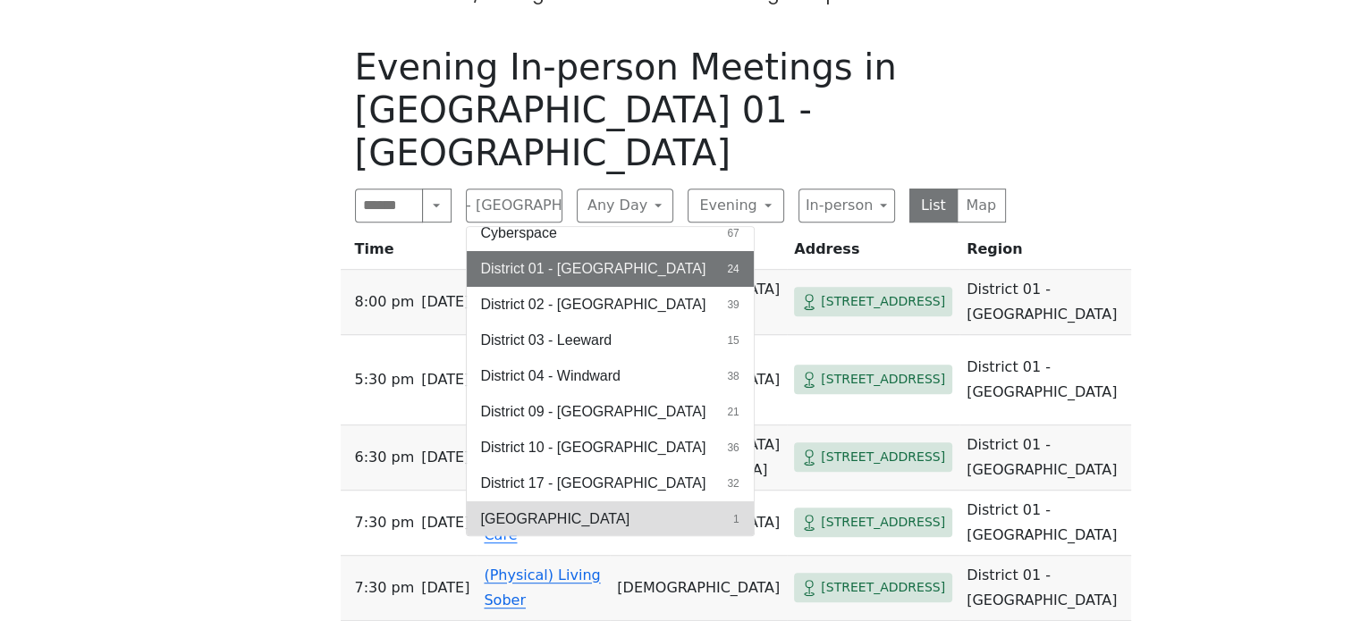
click at [592, 502] on button "[GEOGRAPHIC_DATA] 1" at bounding box center [610, 520] width 287 height 36
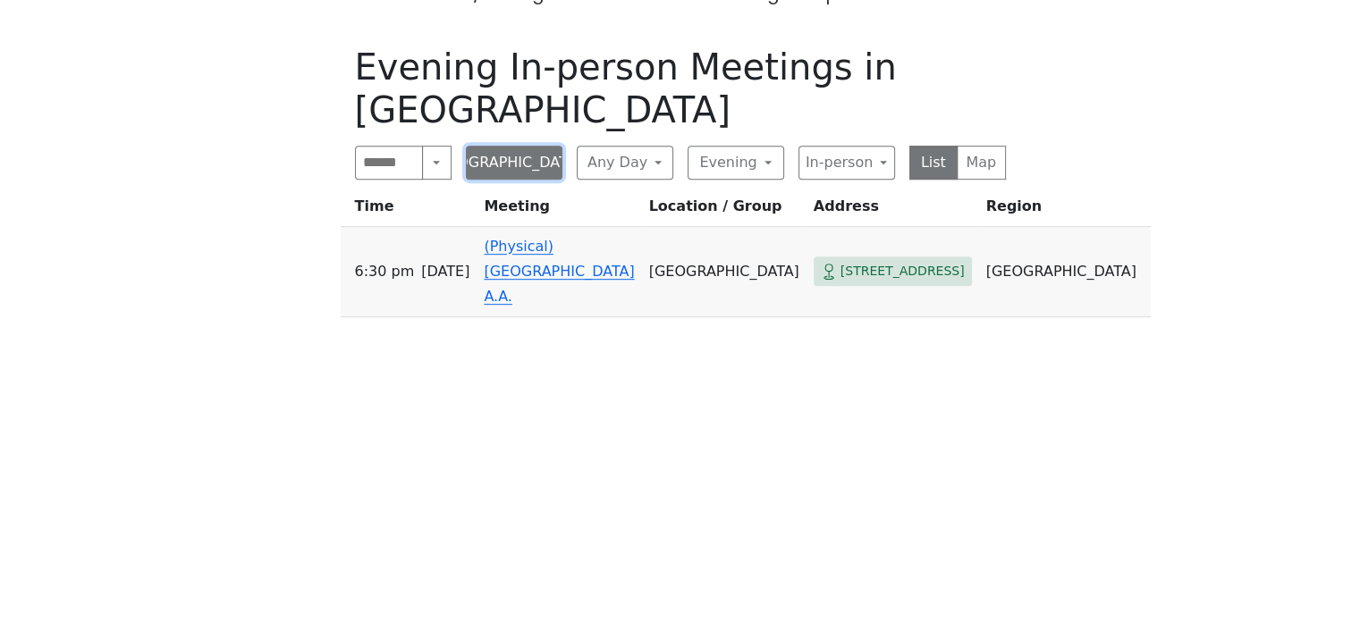
click at [524, 146] on button "[GEOGRAPHIC_DATA]" at bounding box center [514, 163] width 97 height 34
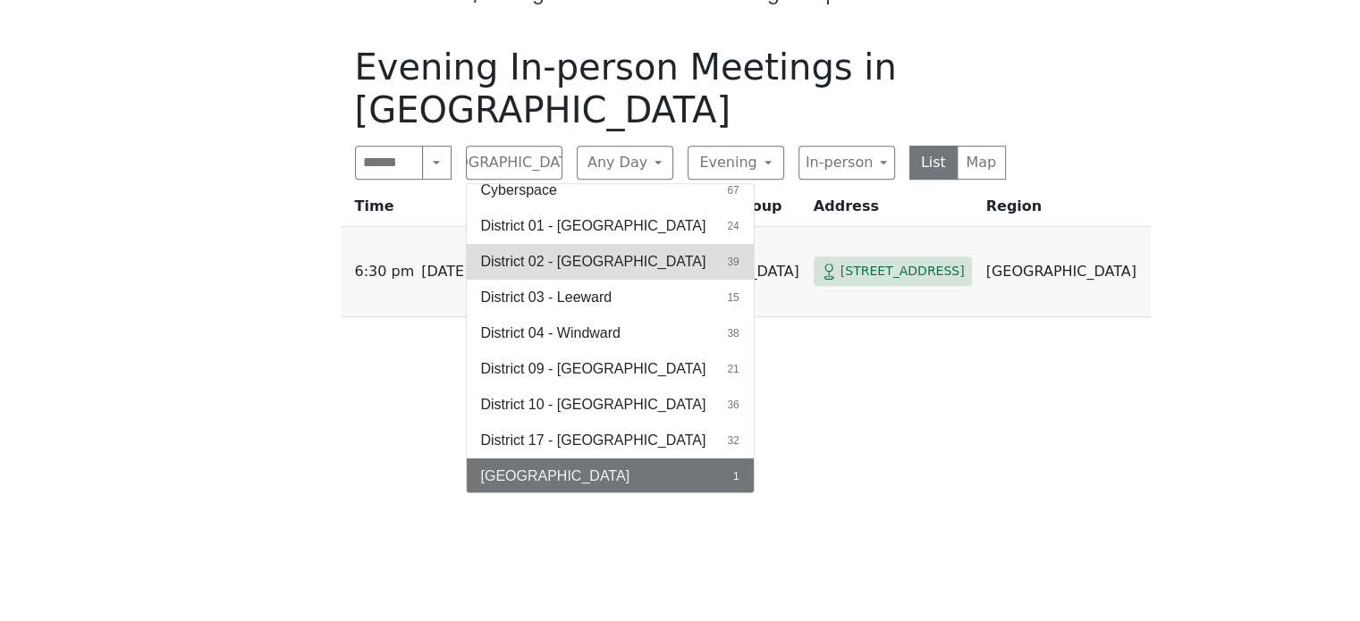
click at [542, 251] on span "District 02 - [GEOGRAPHIC_DATA]" at bounding box center [593, 261] width 225 height 21
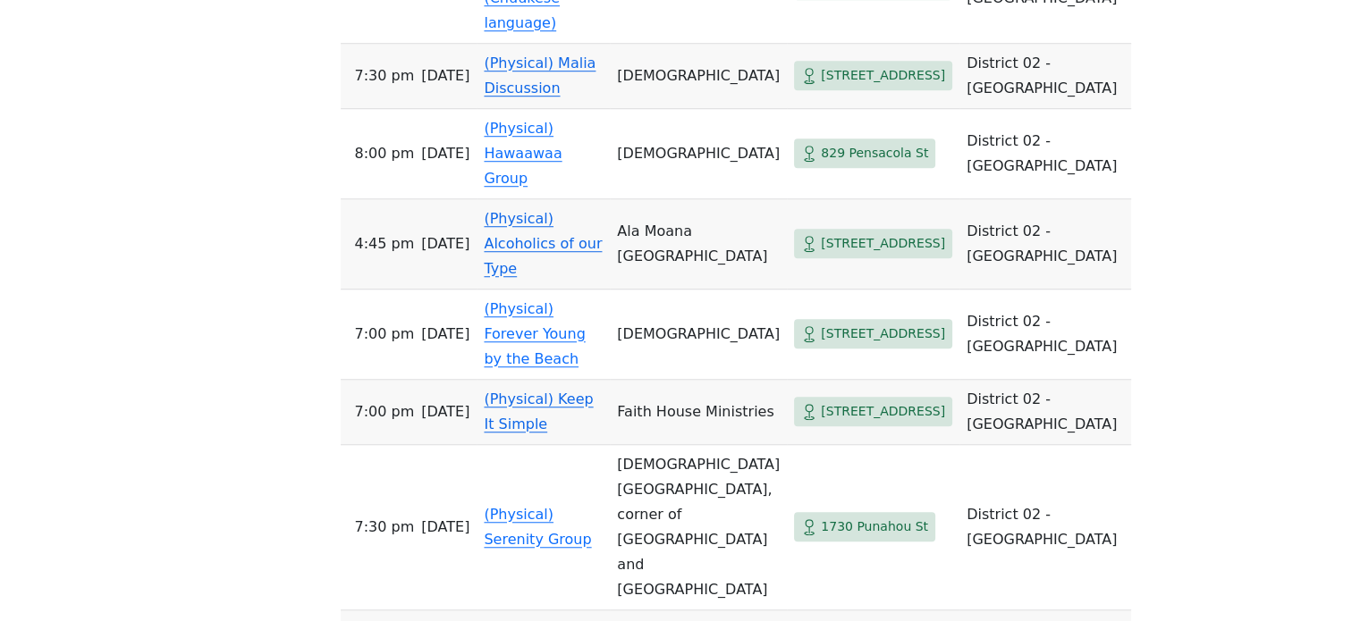
scroll to position [1323, 0]
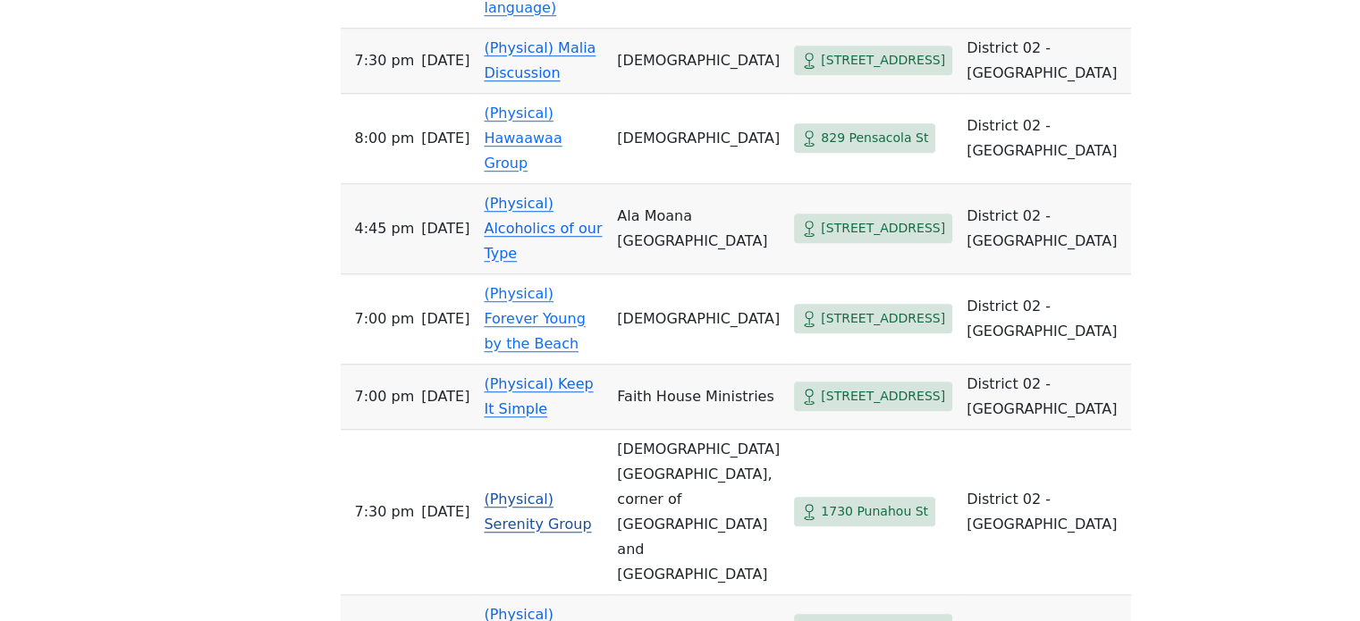
click at [579, 491] on link "(Physical) Serenity Group" at bounding box center [537, 512] width 107 height 42
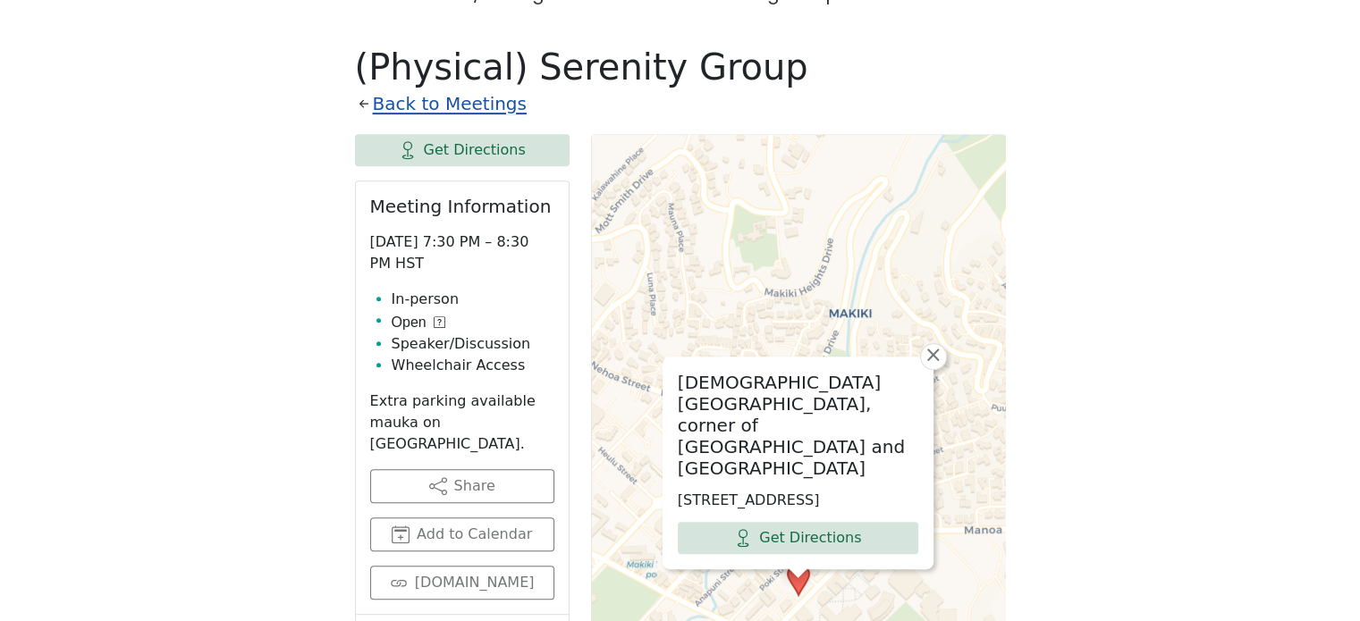
click at [483, 89] on link "Back to Meetings" at bounding box center [450, 104] width 154 height 31
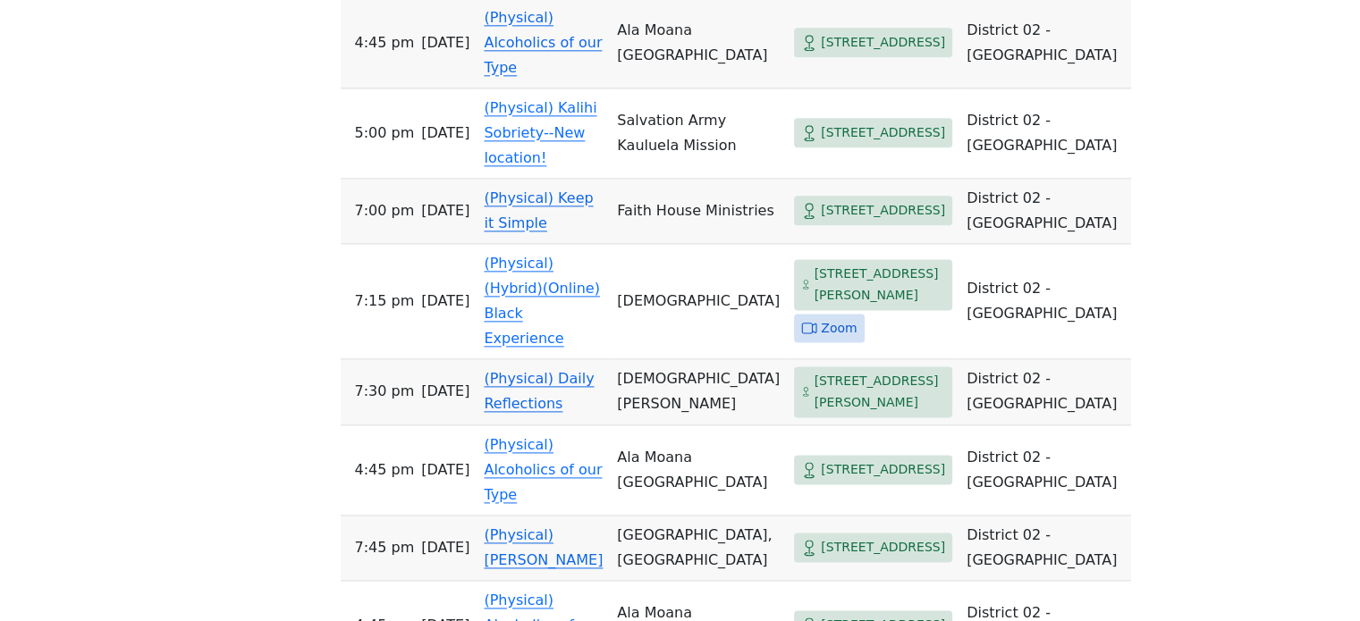
scroll to position [2396, 0]
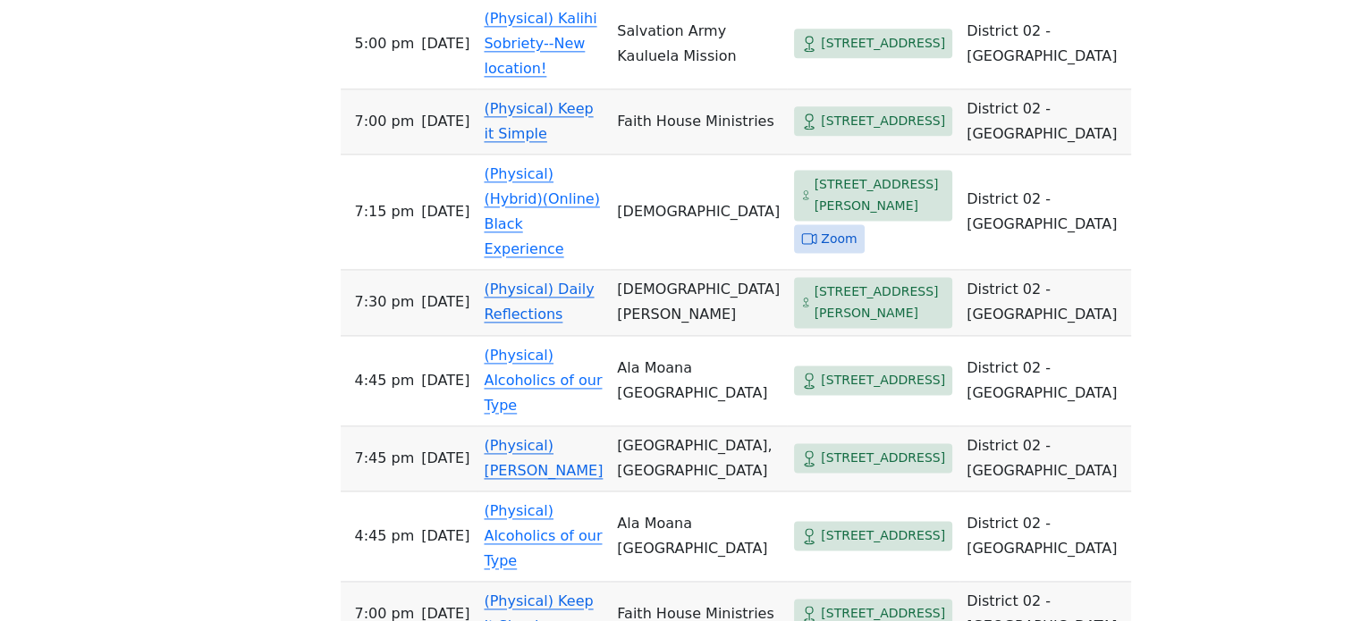
click at [568, 437] on link "(Physical) [PERSON_NAME]" at bounding box center [543, 458] width 119 height 42
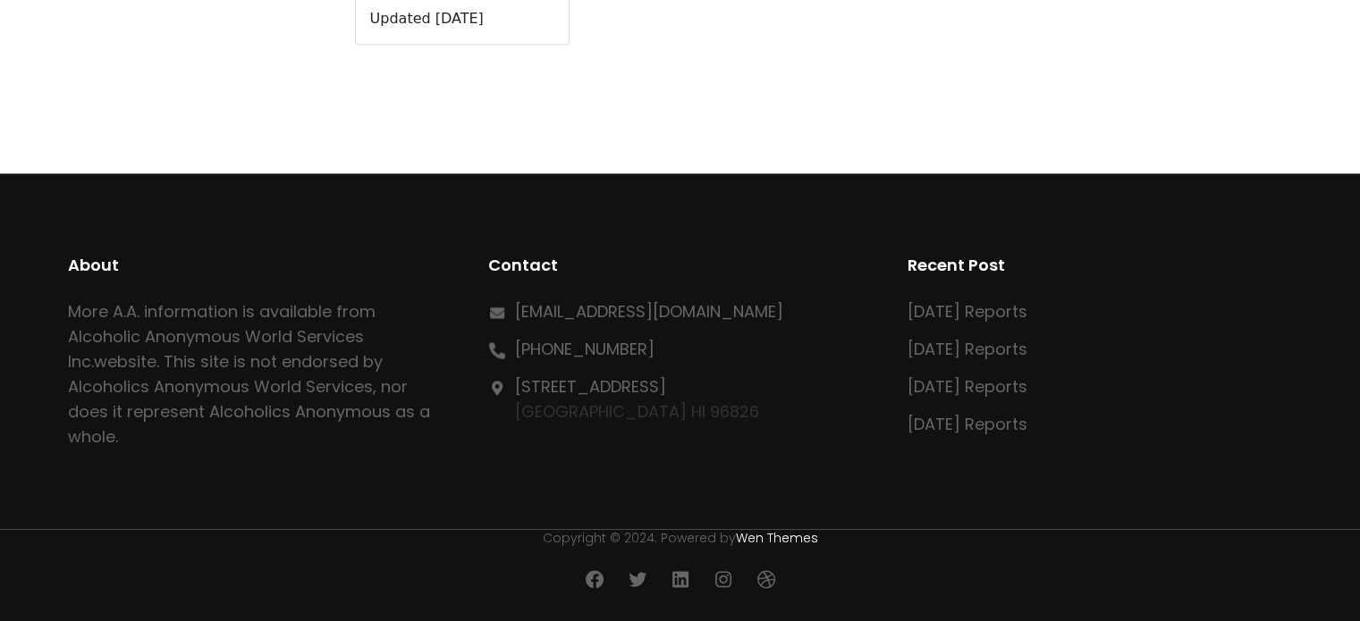
scroll to position [876, 0]
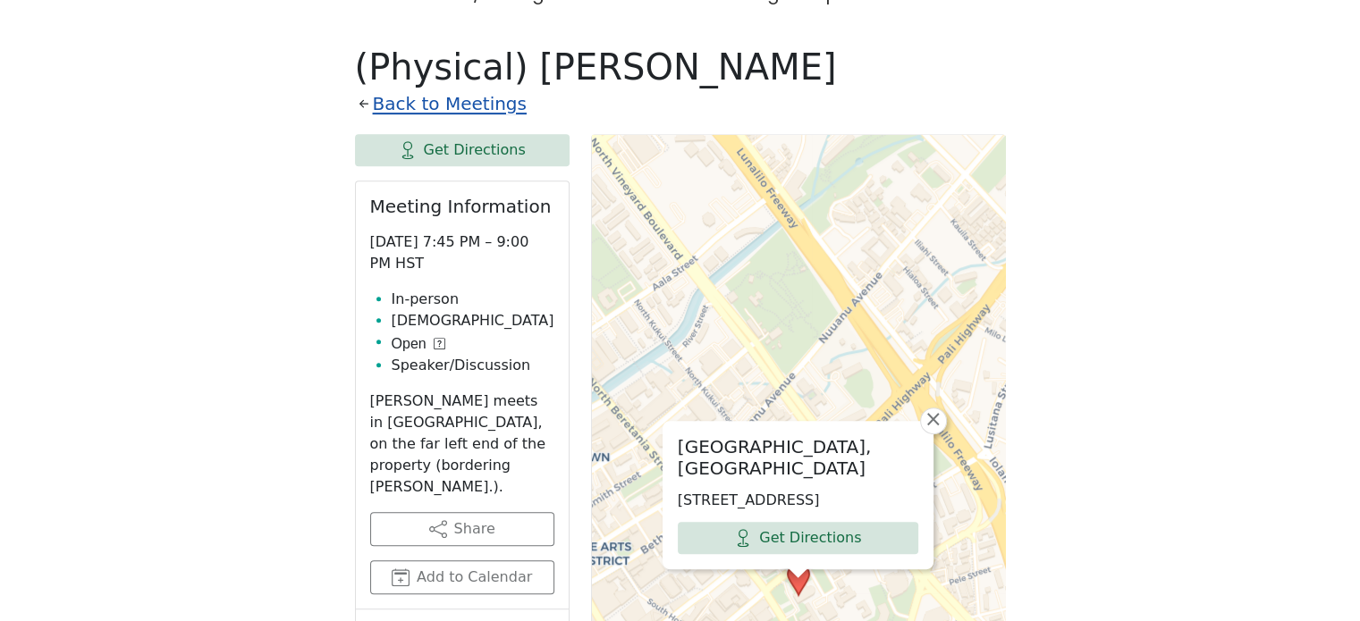
click at [466, 89] on link "Back to Meetings" at bounding box center [450, 104] width 154 height 31
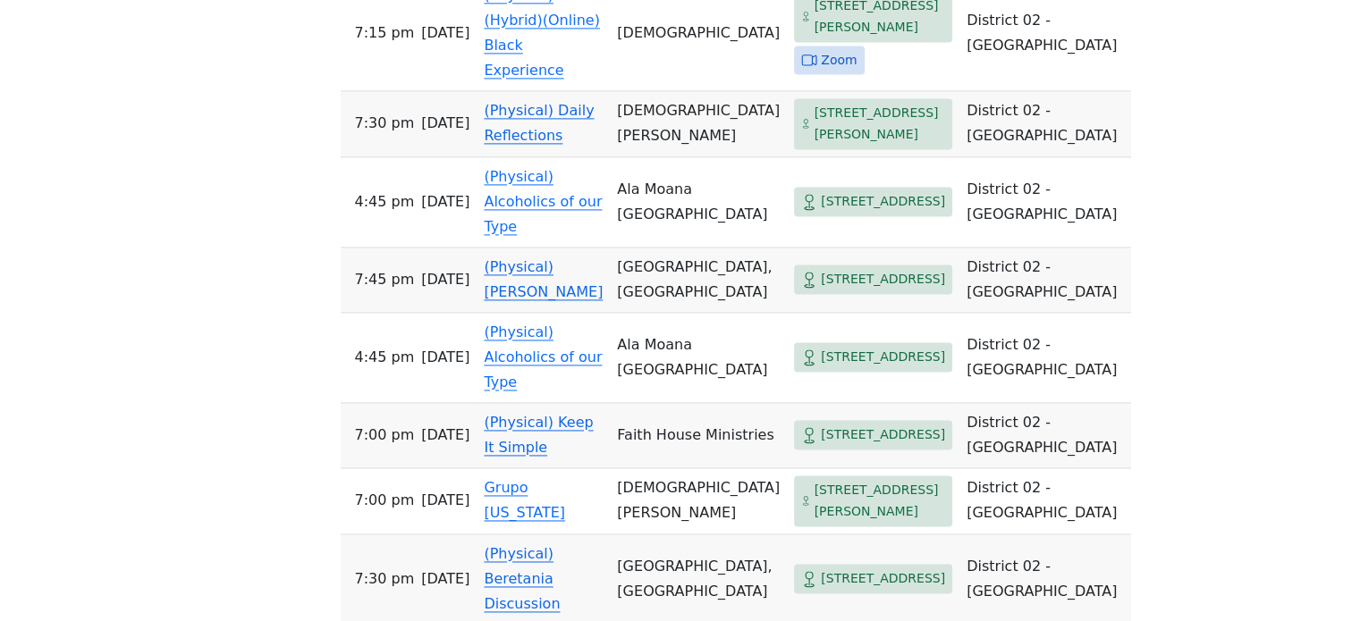
scroll to position [2664, 0]
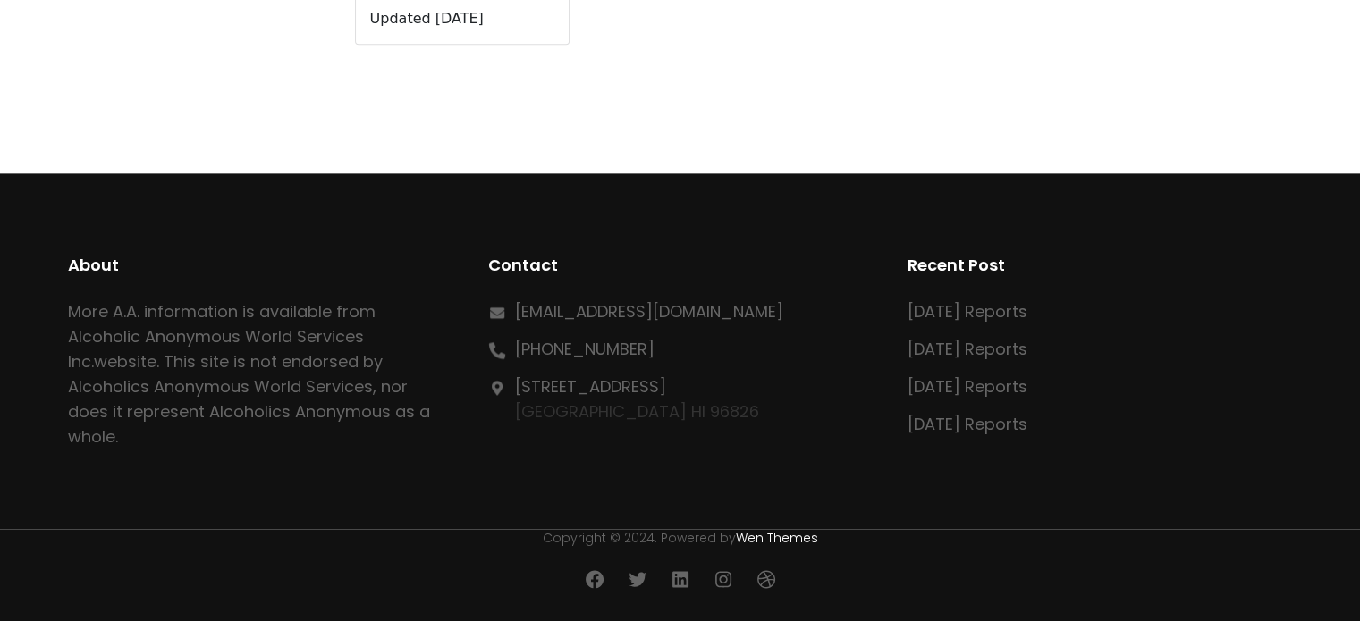
scroll to position [876, 0]
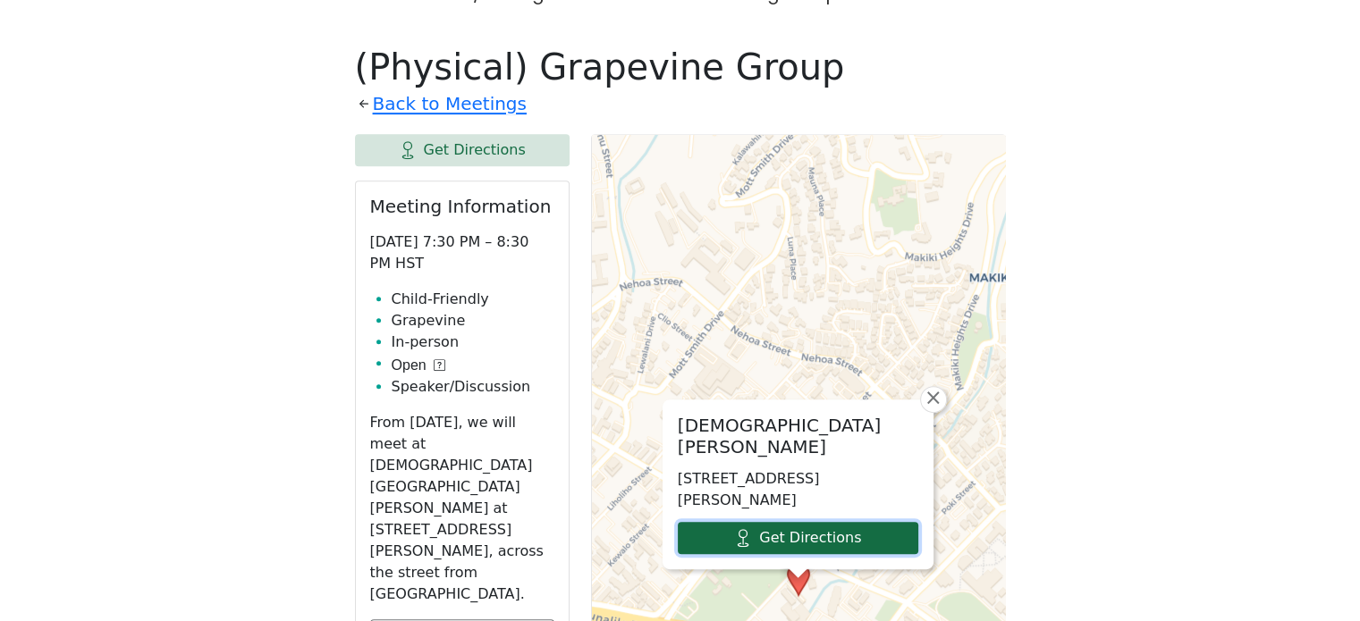
click at [730, 522] on link "Get Directions" at bounding box center [798, 538] width 240 height 32
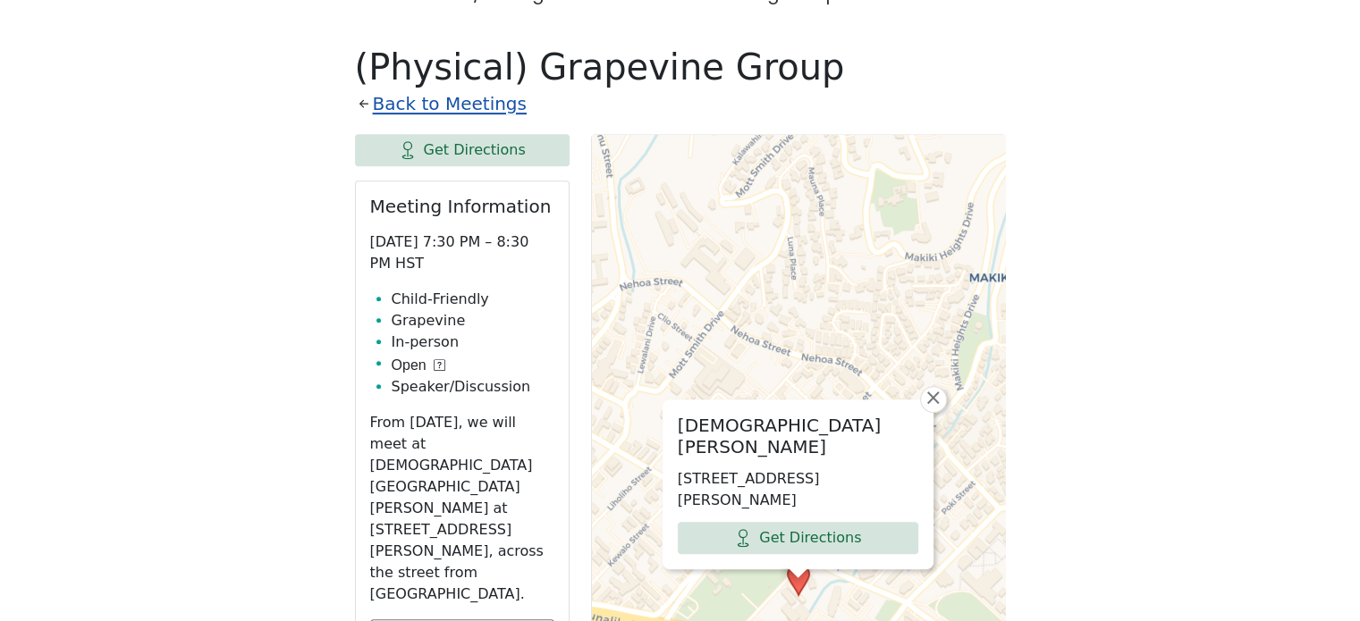
click at [404, 89] on link "Back to Meetings" at bounding box center [450, 104] width 154 height 31
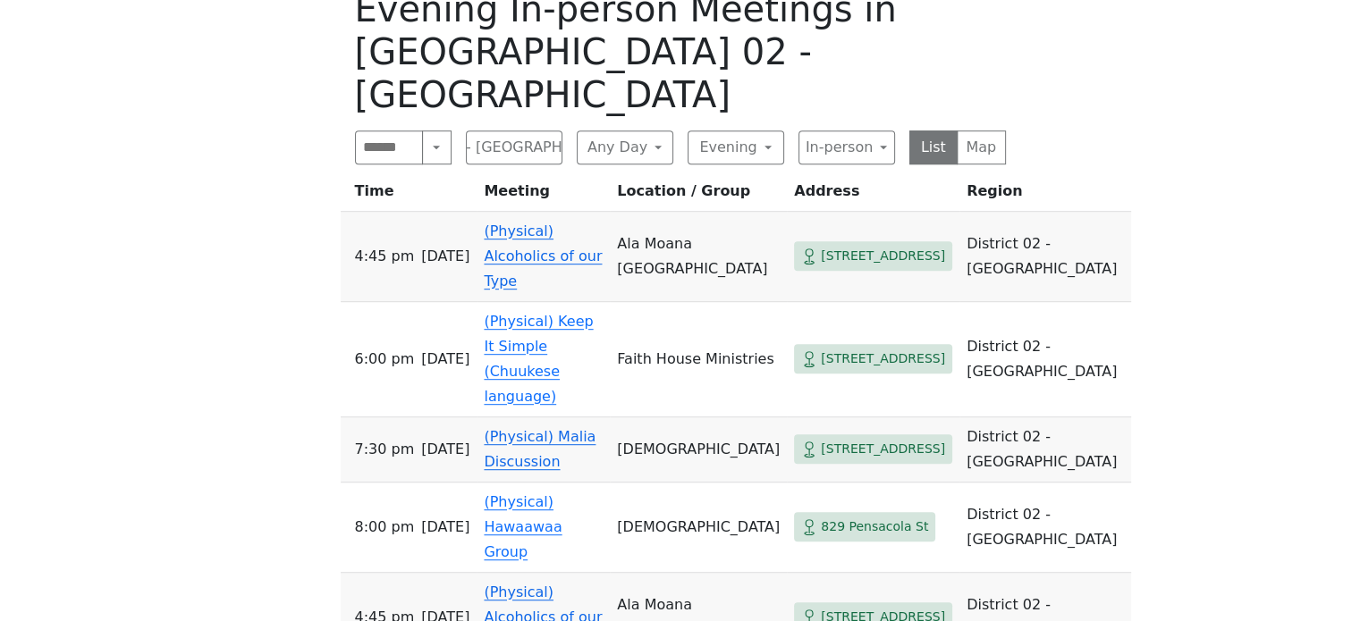
scroll to position [876, 0]
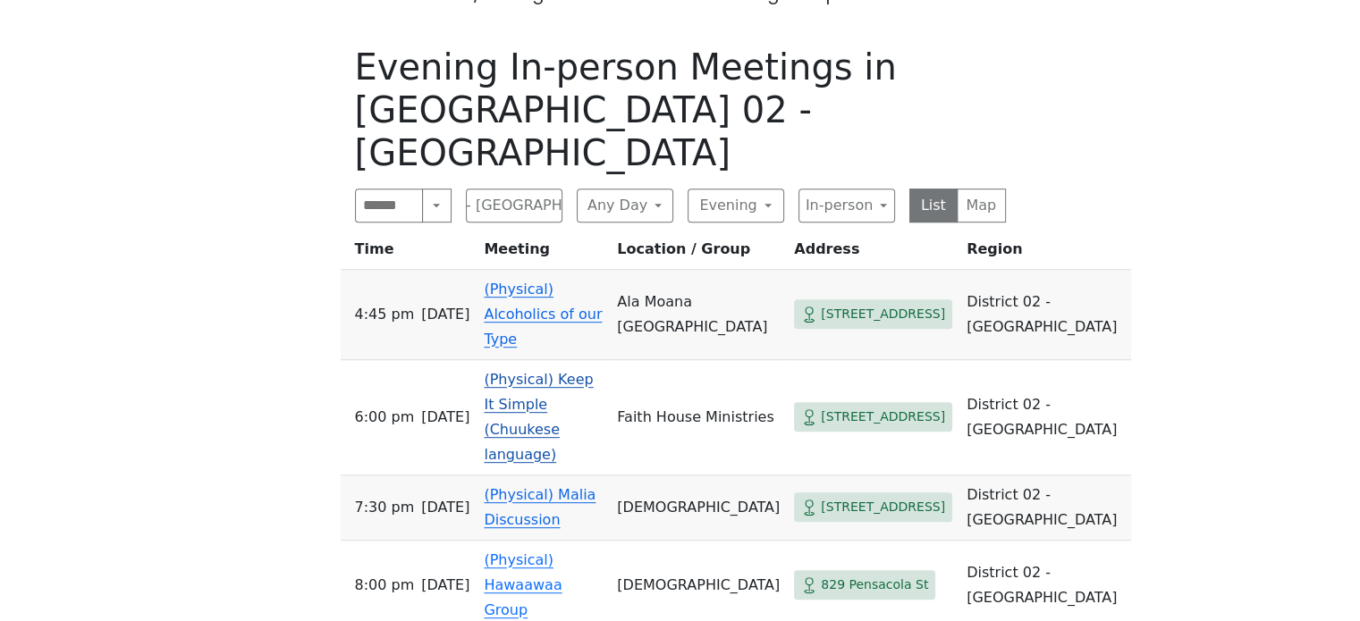
click at [558, 371] on link "(Physical) Keep It Simple (Chuukese language)" at bounding box center [538, 417] width 109 height 92
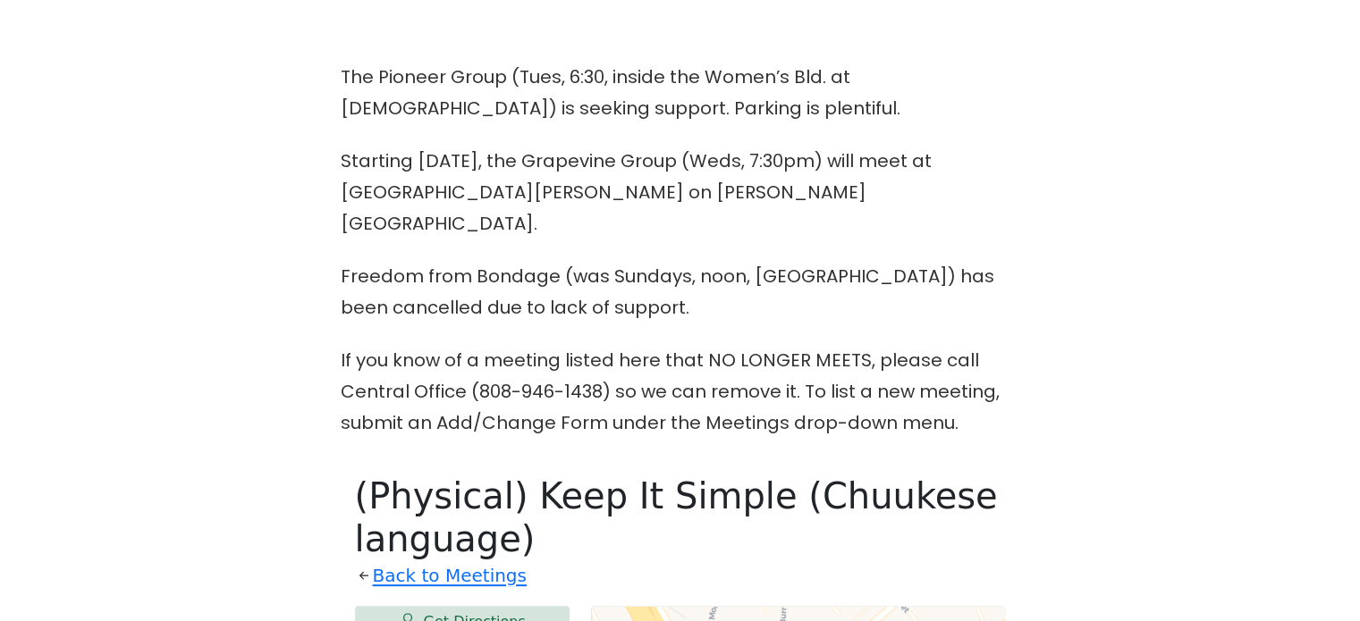
scroll to position [715, 0]
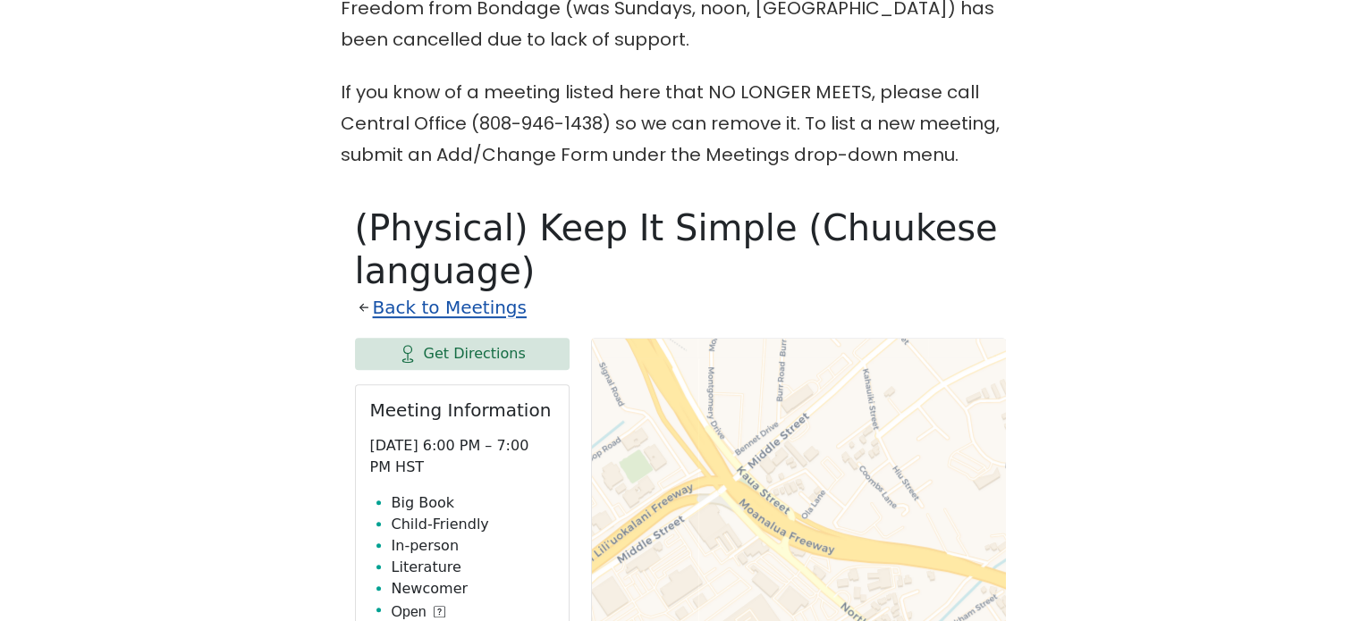
click at [448, 292] on link "Back to Meetings" at bounding box center [450, 307] width 154 height 31
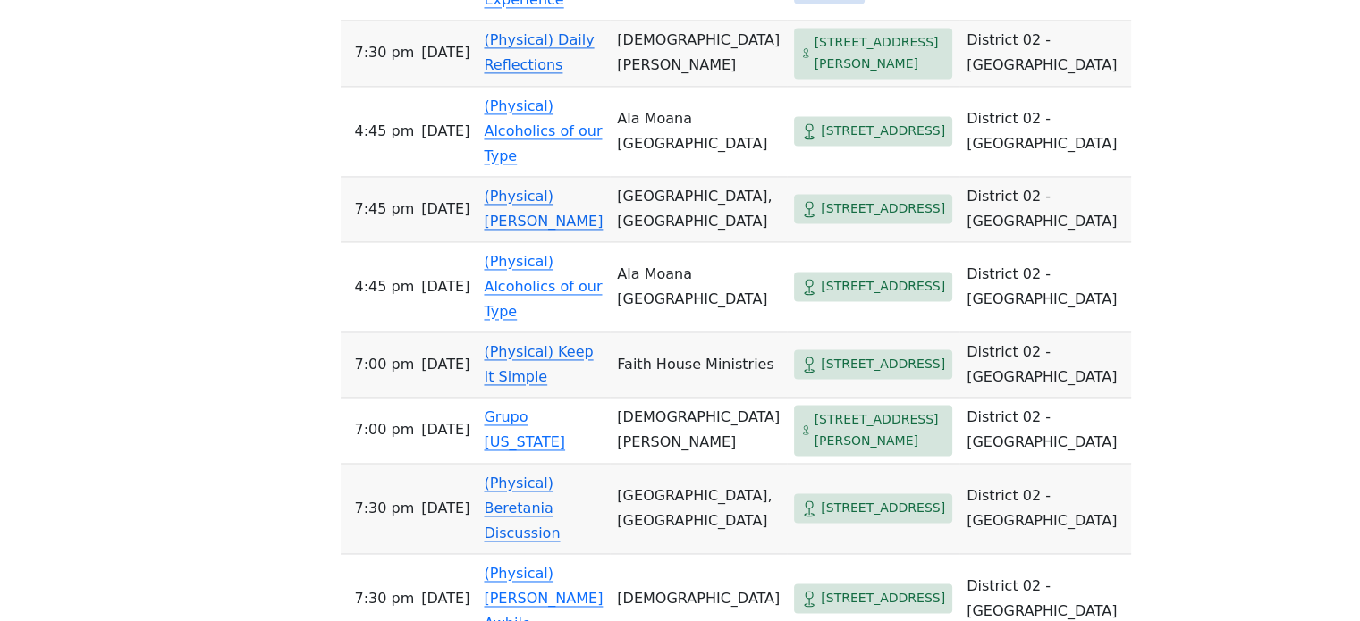
scroll to position [2682, 0]
